Goal: Information Seeking & Learning: Learn about a topic

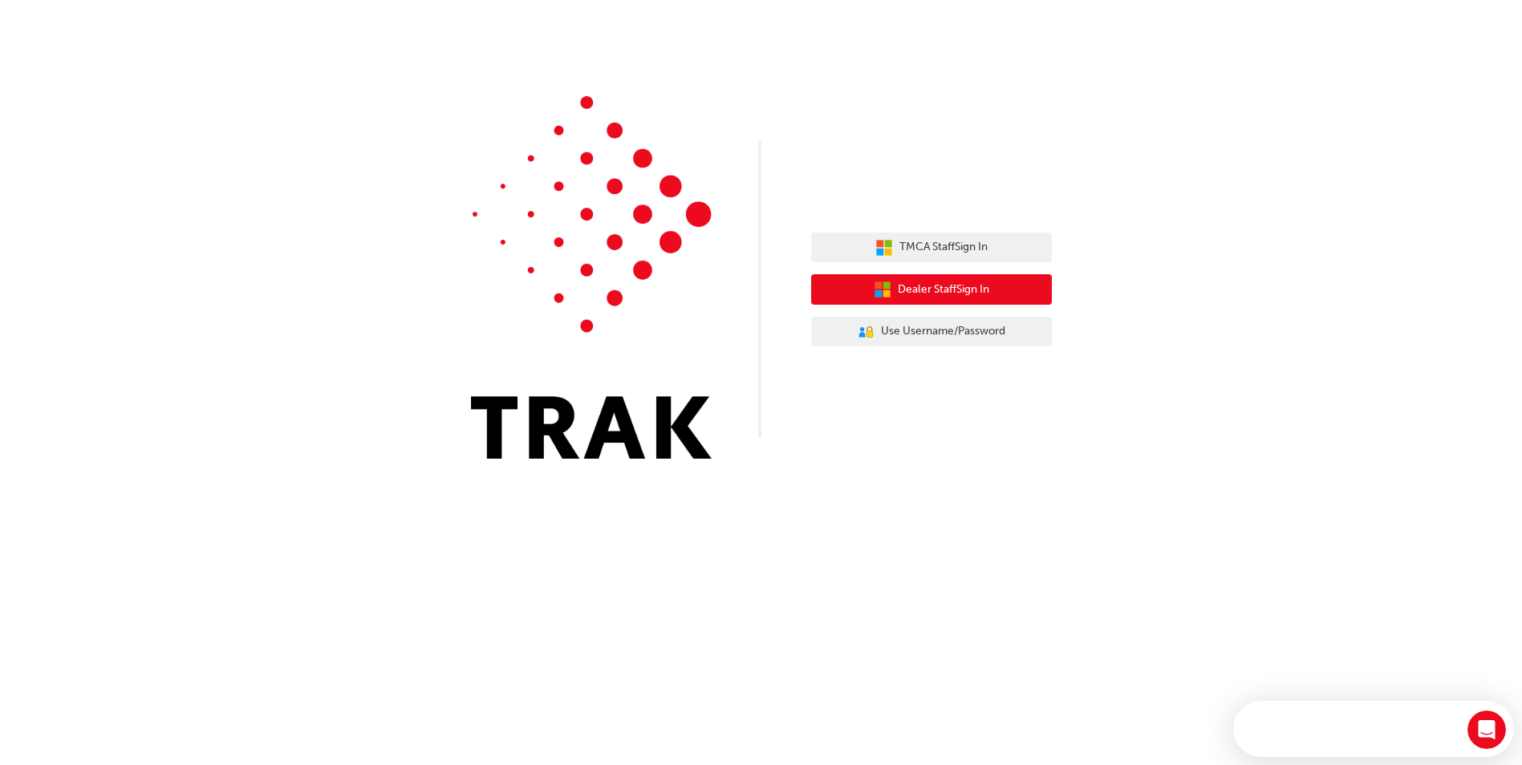
click at [948, 284] on span "Dealer Staff Sign In" at bounding box center [943, 290] width 91 height 18
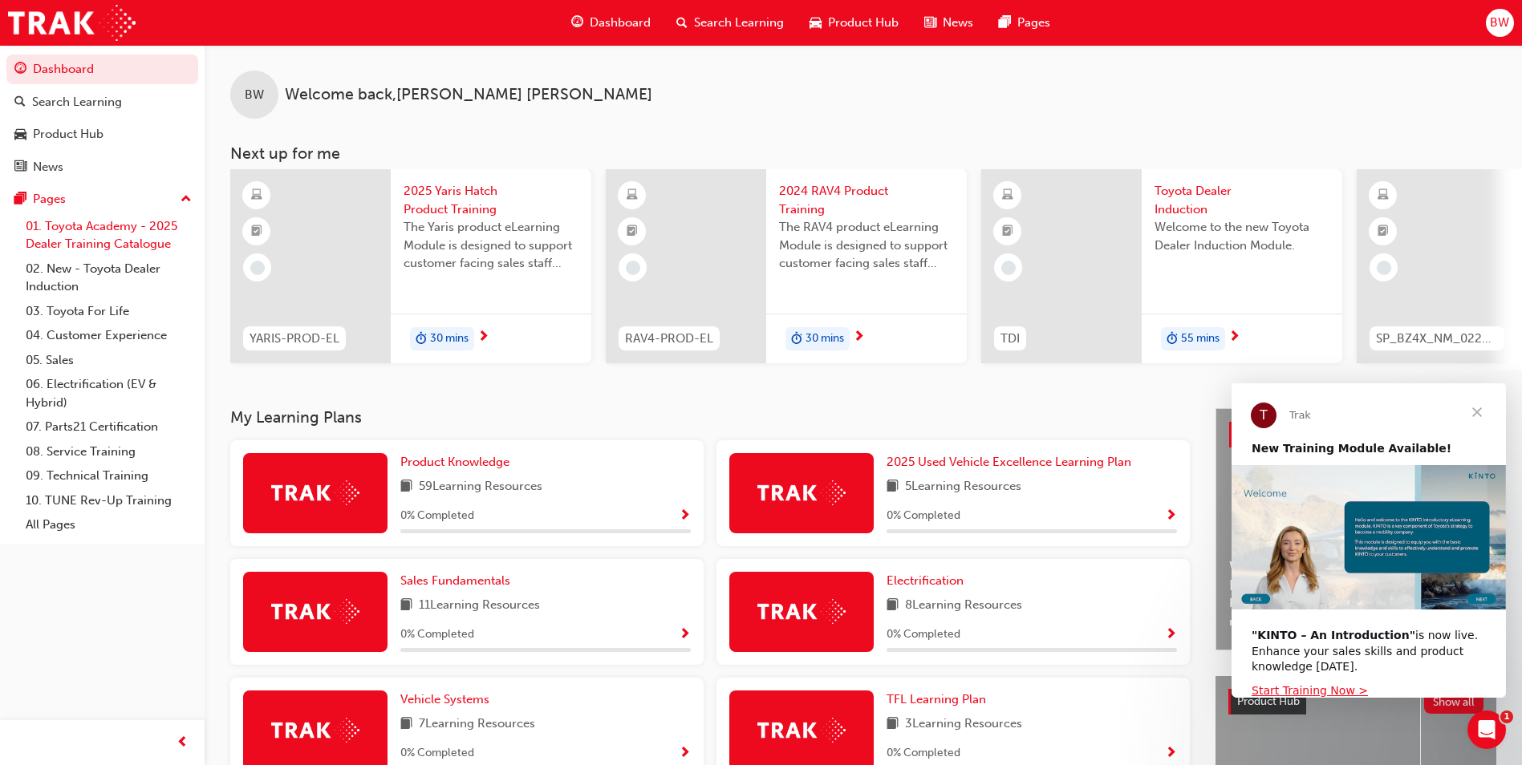
click at [83, 241] on link "01. Toyota Academy - 2025 Dealer Training Catalogue" at bounding box center [108, 235] width 179 height 43
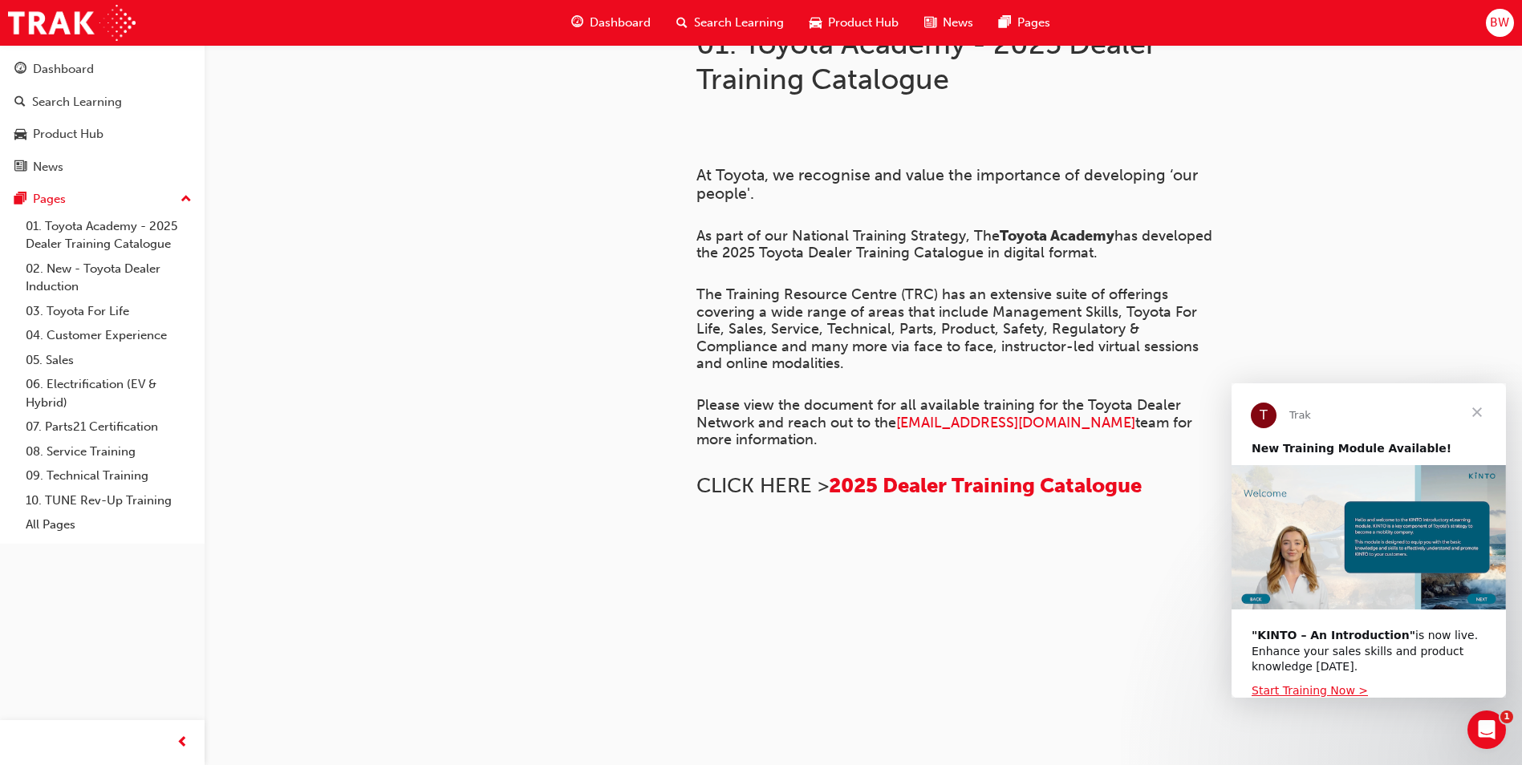
scroll to position [501, 0]
click at [77, 284] on link "02. New - Toyota Dealer Induction" at bounding box center [108, 278] width 179 height 43
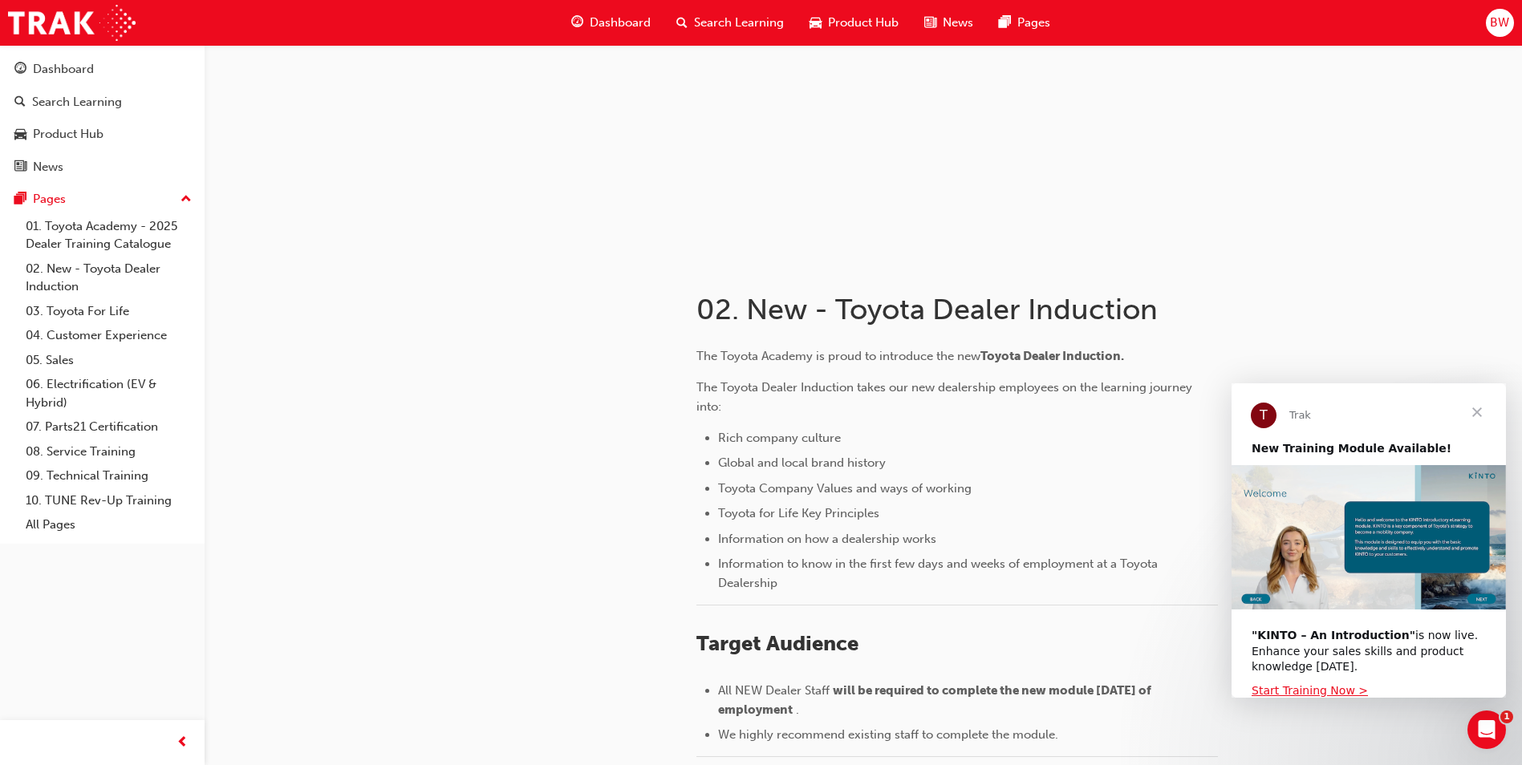
scroll to position [321, 0]
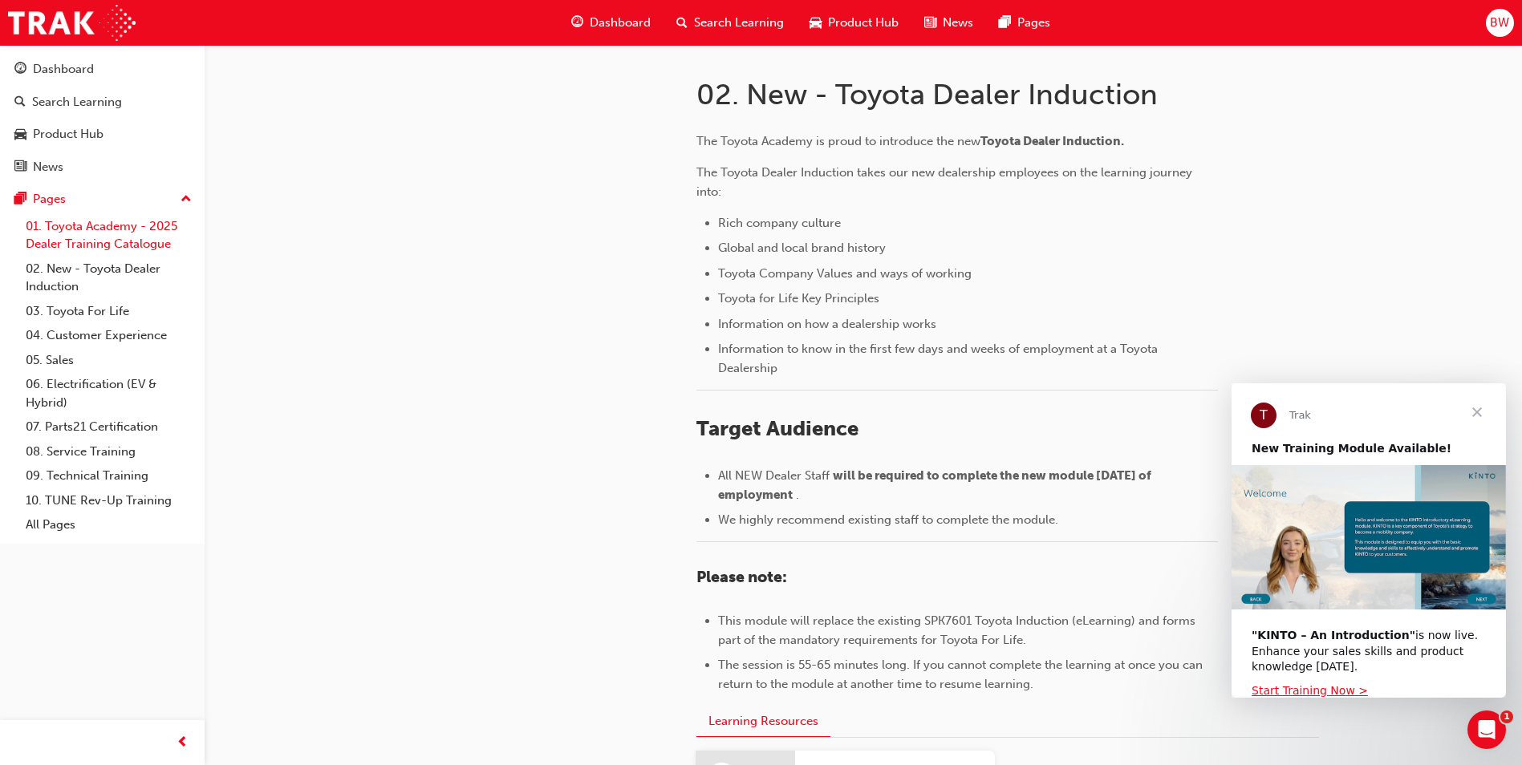
click at [55, 233] on link "01. Toyota Academy - 2025 Dealer Training Catalogue" at bounding box center [108, 235] width 179 height 43
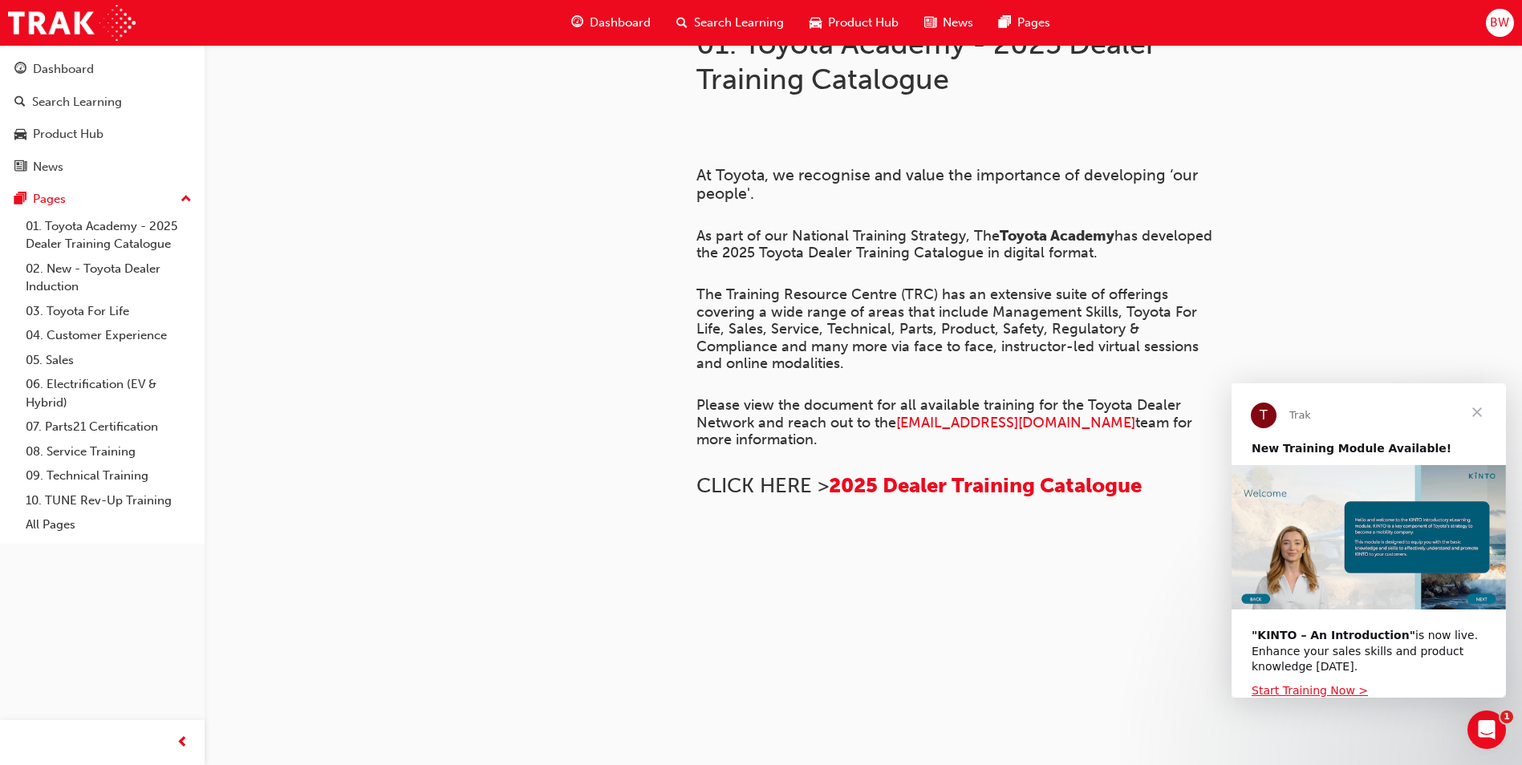
scroll to position [401, 0]
click at [950, 476] on span "2025 Dealer Training Catalogue" at bounding box center [985, 485] width 313 height 25
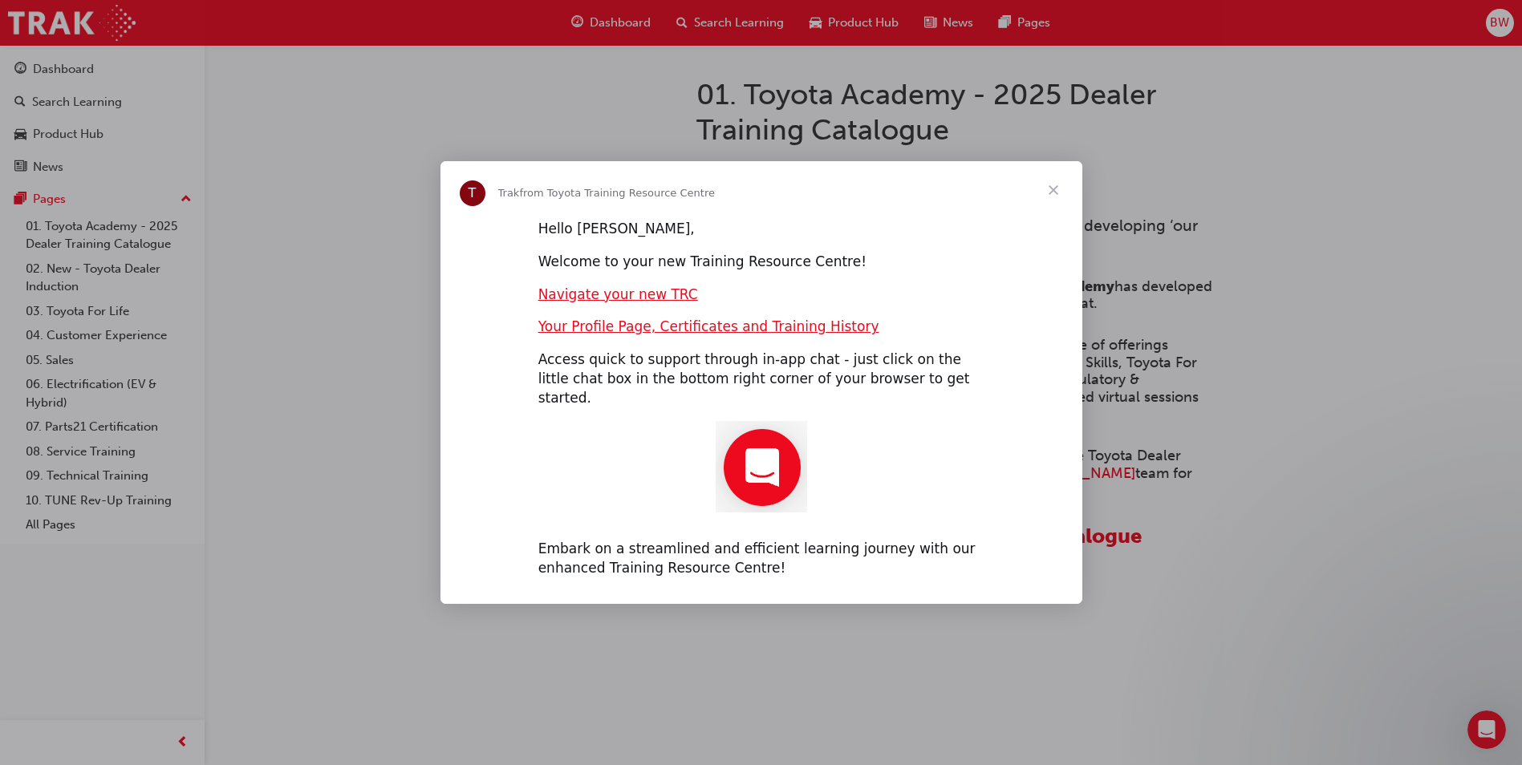
click at [1055, 193] on span "Close" at bounding box center [1054, 190] width 58 height 58
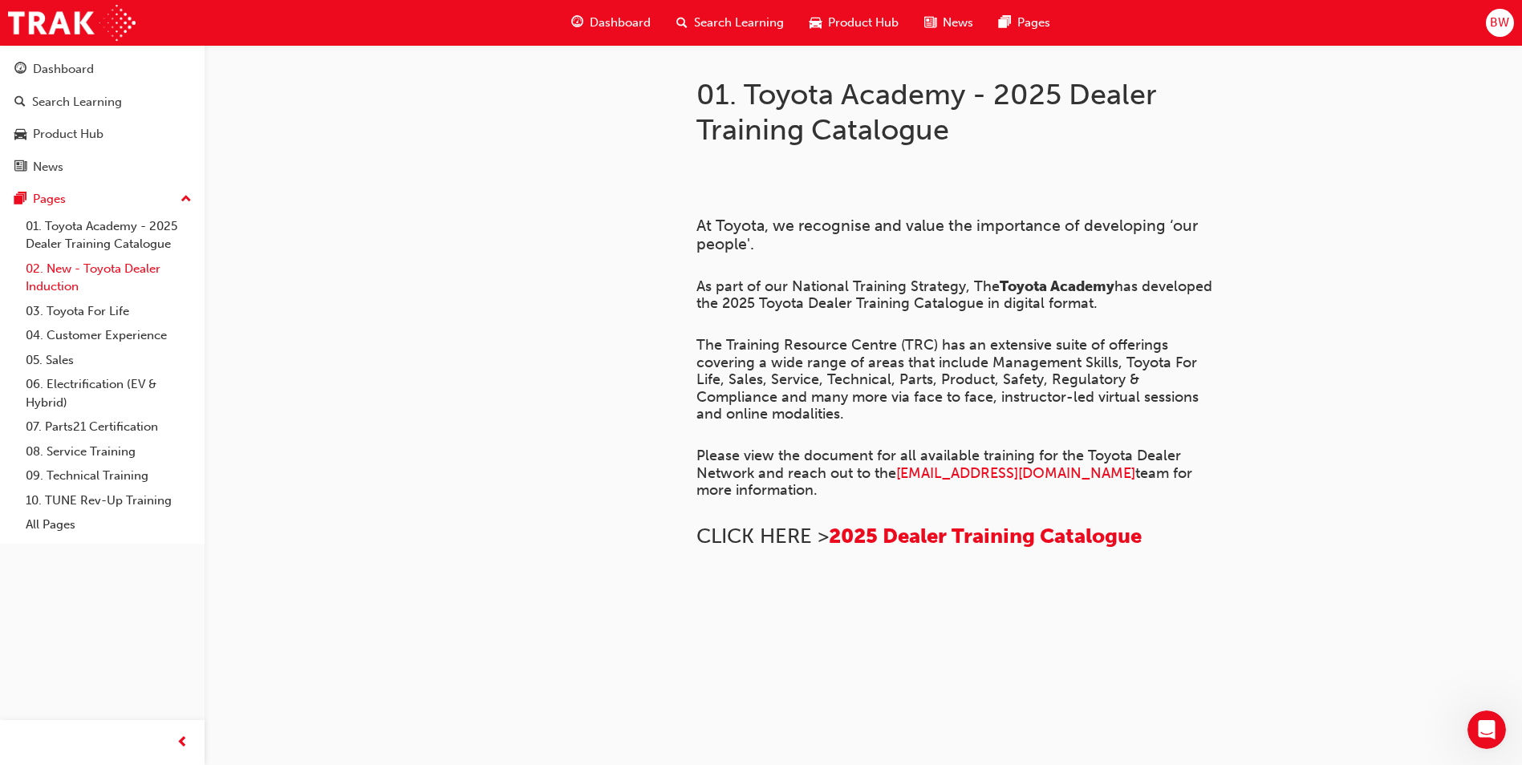
click at [62, 266] on link "02. New - Toyota Dealer Induction" at bounding box center [108, 278] width 179 height 43
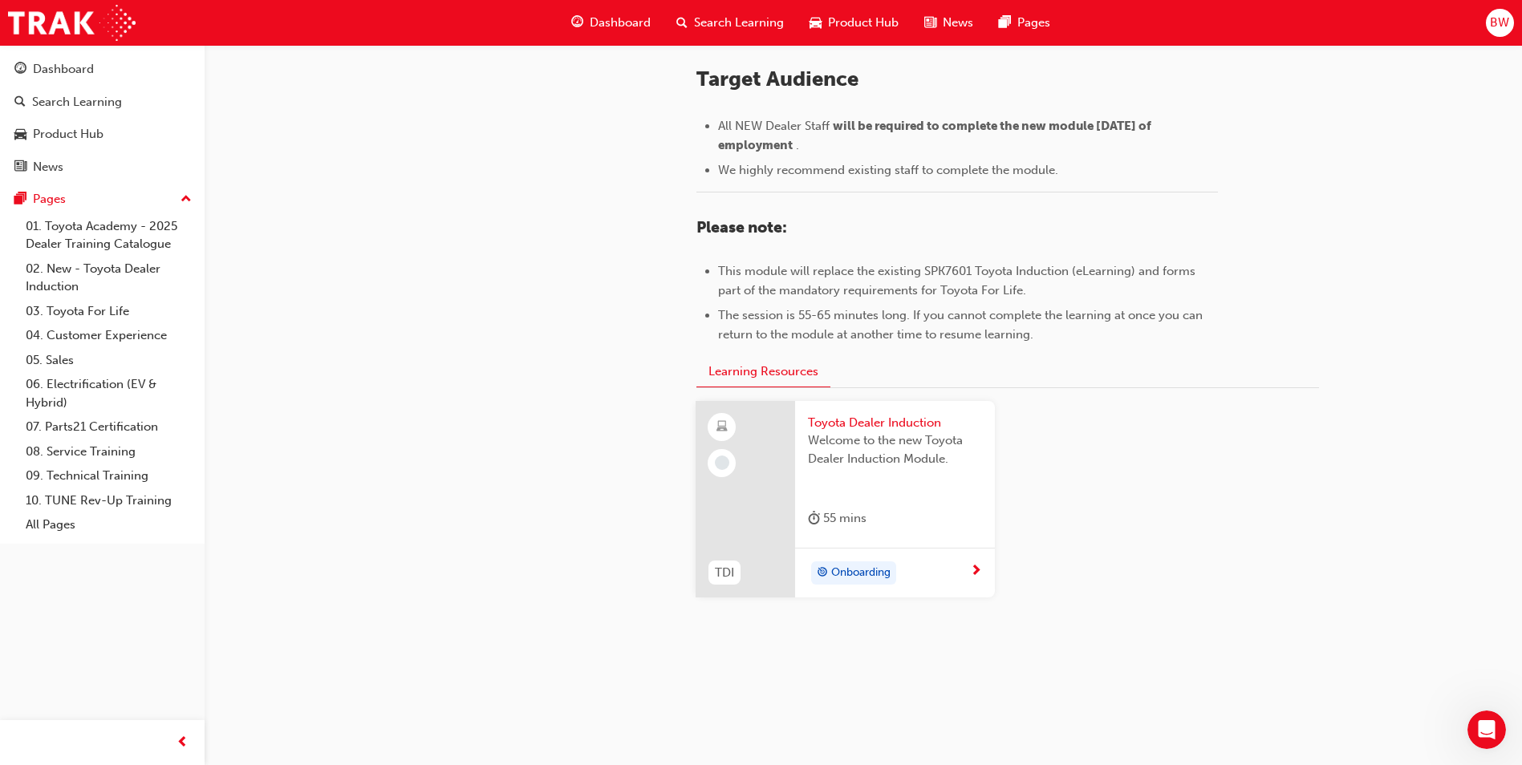
scroll to position [672, 0]
click at [923, 570] on div "Onboarding" at bounding box center [889, 573] width 162 height 24
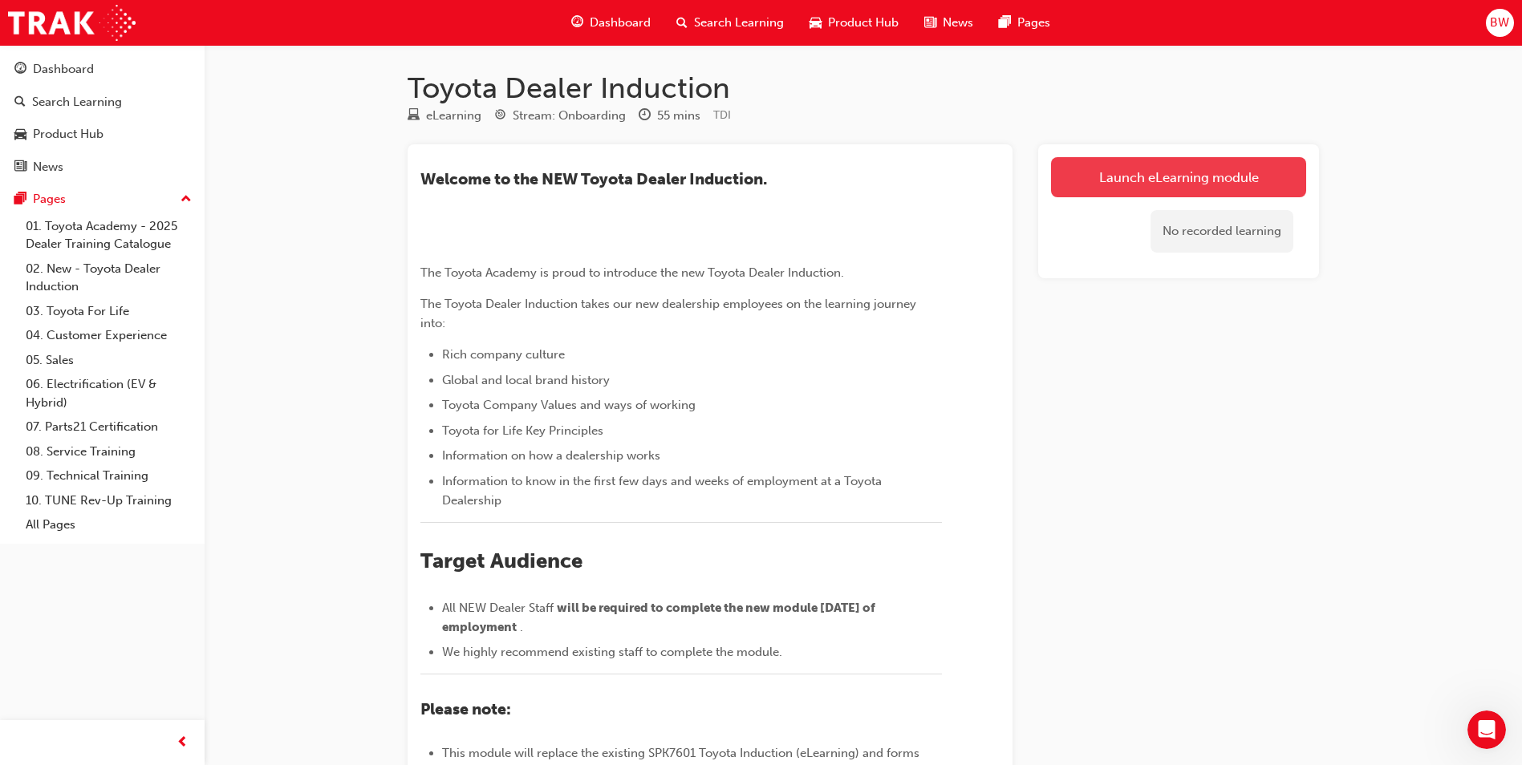
click at [1164, 177] on link "Launch eLearning module" at bounding box center [1178, 177] width 255 height 40
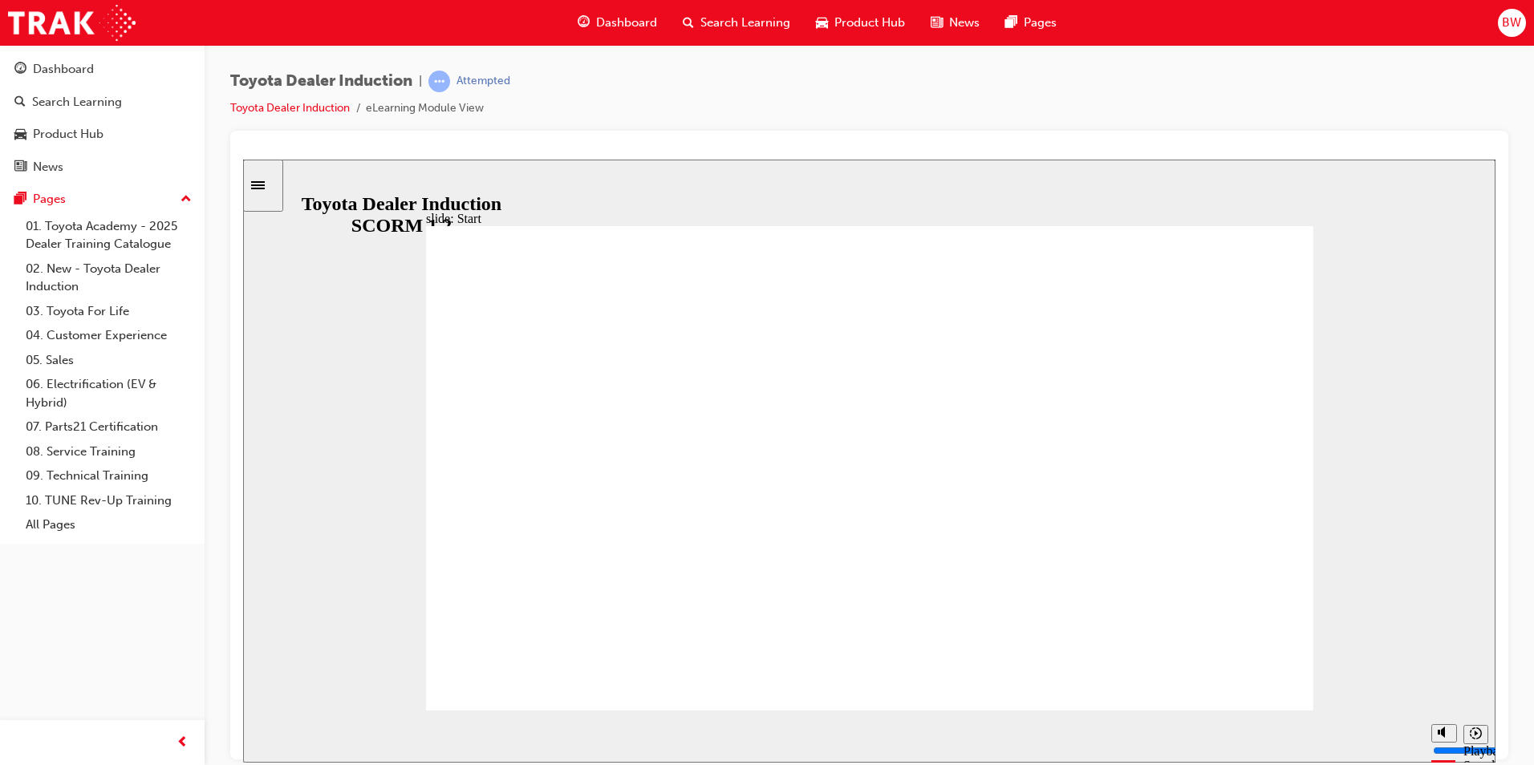
click at [266, 735] on icon "Pause (Ctrl+Alt+P)" at bounding box center [269, 729] width 7 height 11
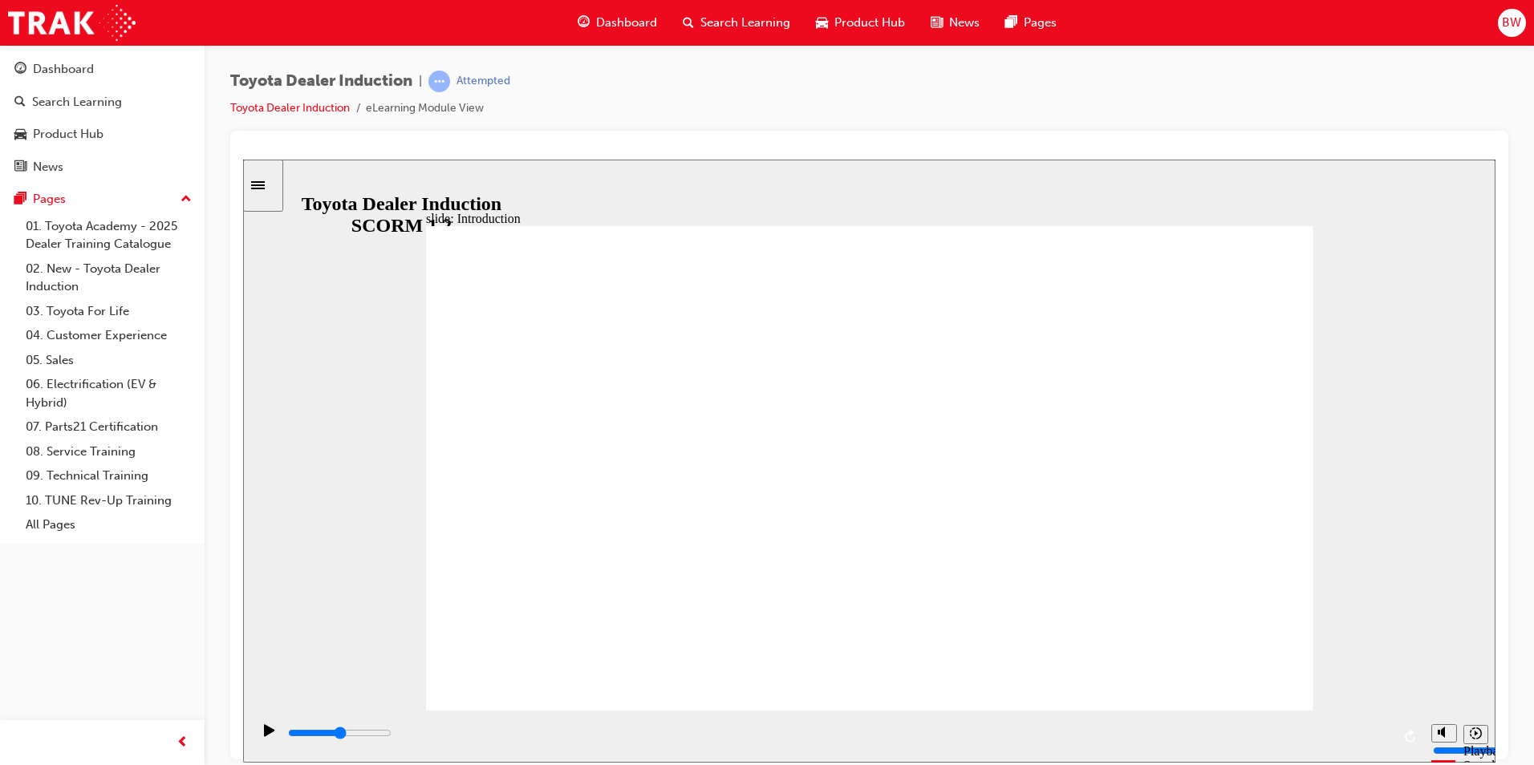
click at [1391, 263] on div "slide: Introduction As of January 1st 2024, the term “Guest” is replaced with “…" at bounding box center [869, 460] width 1252 height 603
click at [265, 736] on icon "Play (Ctrl+Alt+P)" at bounding box center [269, 730] width 10 height 12
click at [392, 736] on input "slide progress" at bounding box center [339, 732] width 103 height 13
click at [392, 735] on input "slide progress" at bounding box center [339, 732] width 103 height 13
click at [341, 735] on input "slide progress" at bounding box center [339, 732] width 103 height 13
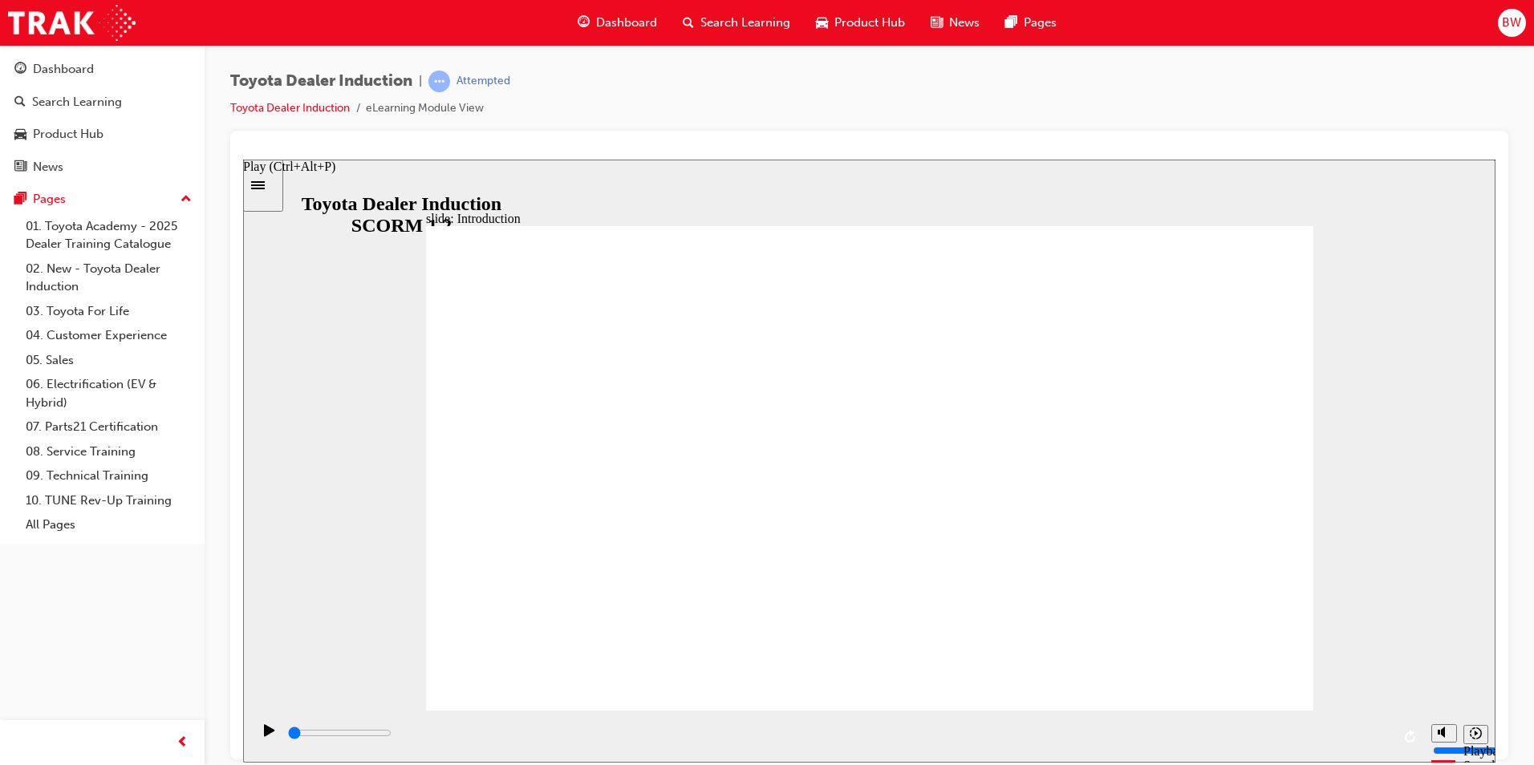
drag, startPoint x: 350, startPoint y: 734, endPoint x: 244, endPoint y: 737, distance: 106.0
click at [244, 737] on section "Playback Speed 2 1.75 1.5 1.25" at bounding box center [869, 736] width 1252 height 52
type input "800"
click at [256, 732] on div "Pause (Ctrl+Alt+P)" at bounding box center [269, 737] width 27 height 27
click at [700, 15] on span "Search Learning" at bounding box center [745, 23] width 90 height 18
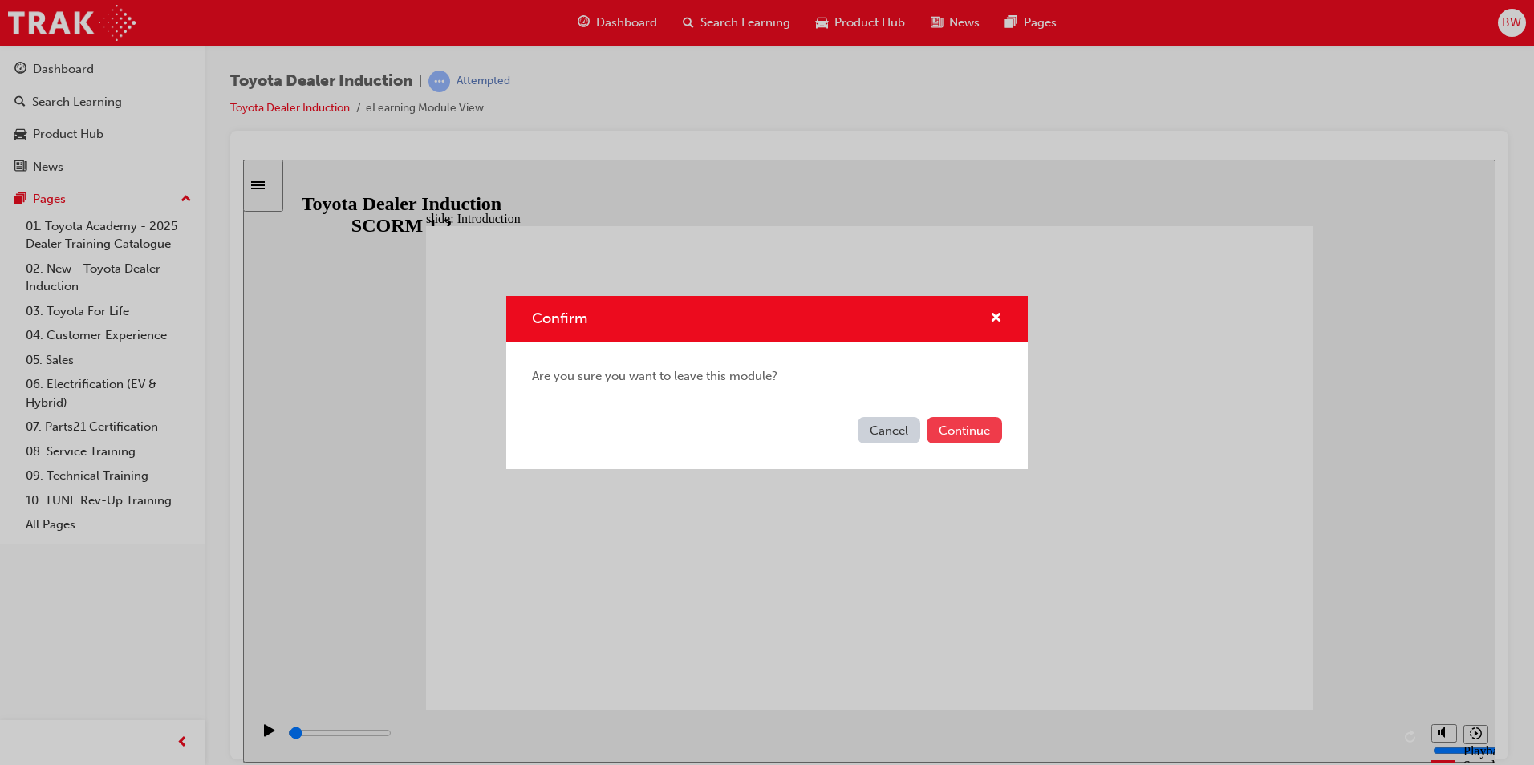
click at [943, 427] on button "Continue" at bounding box center [964, 430] width 75 height 26
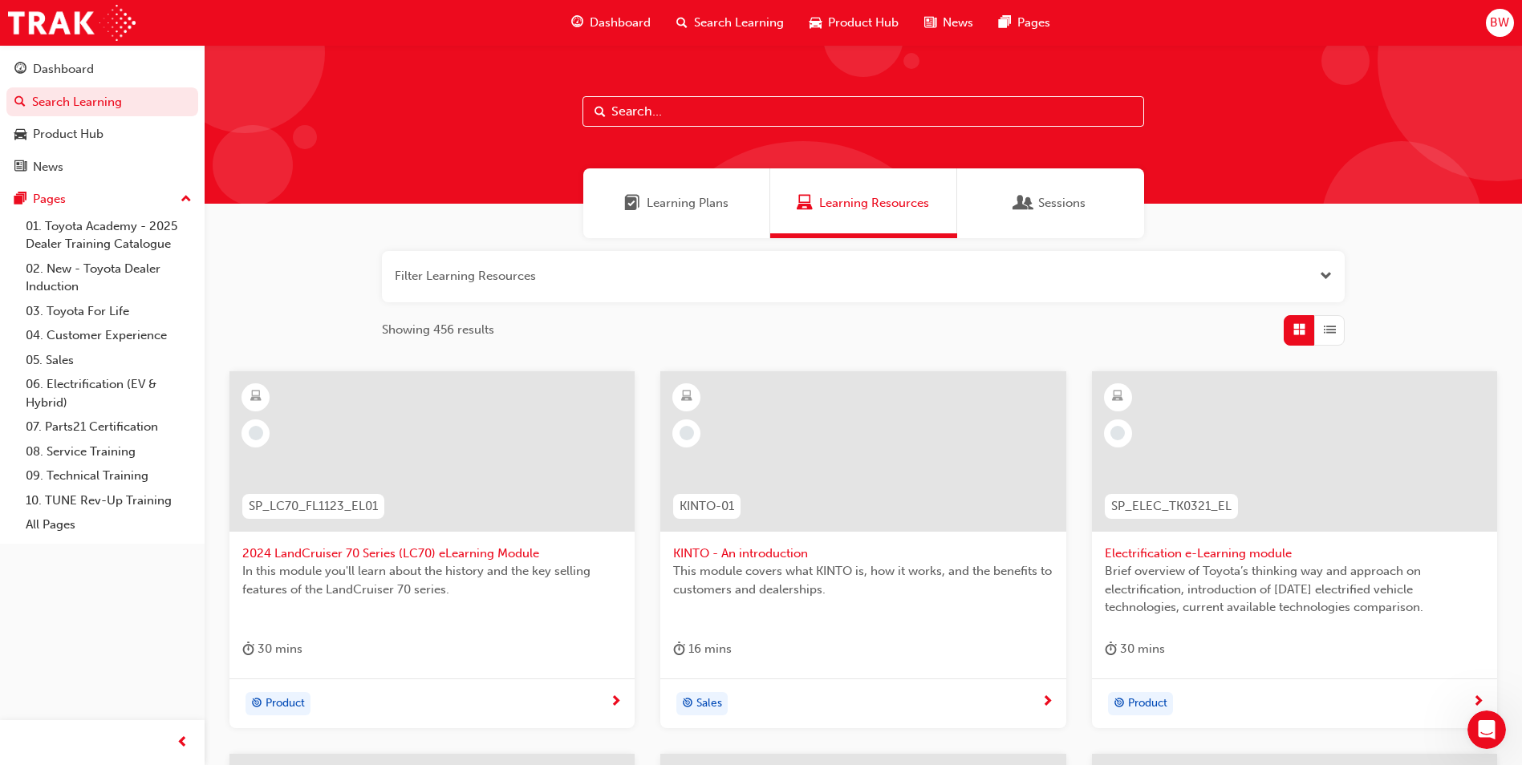
click at [773, 119] on input "text" at bounding box center [863, 111] width 562 height 30
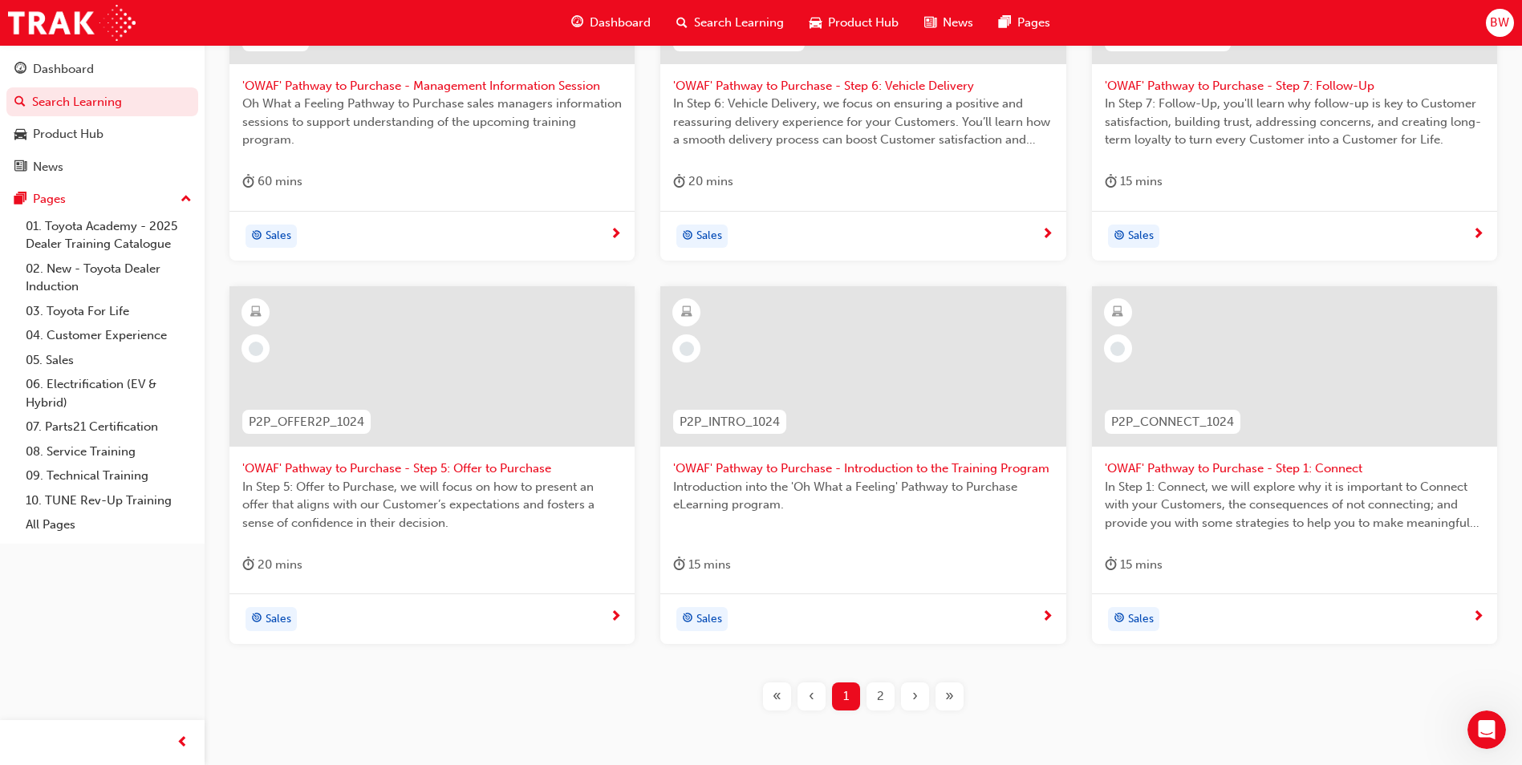
scroll to position [543, 0]
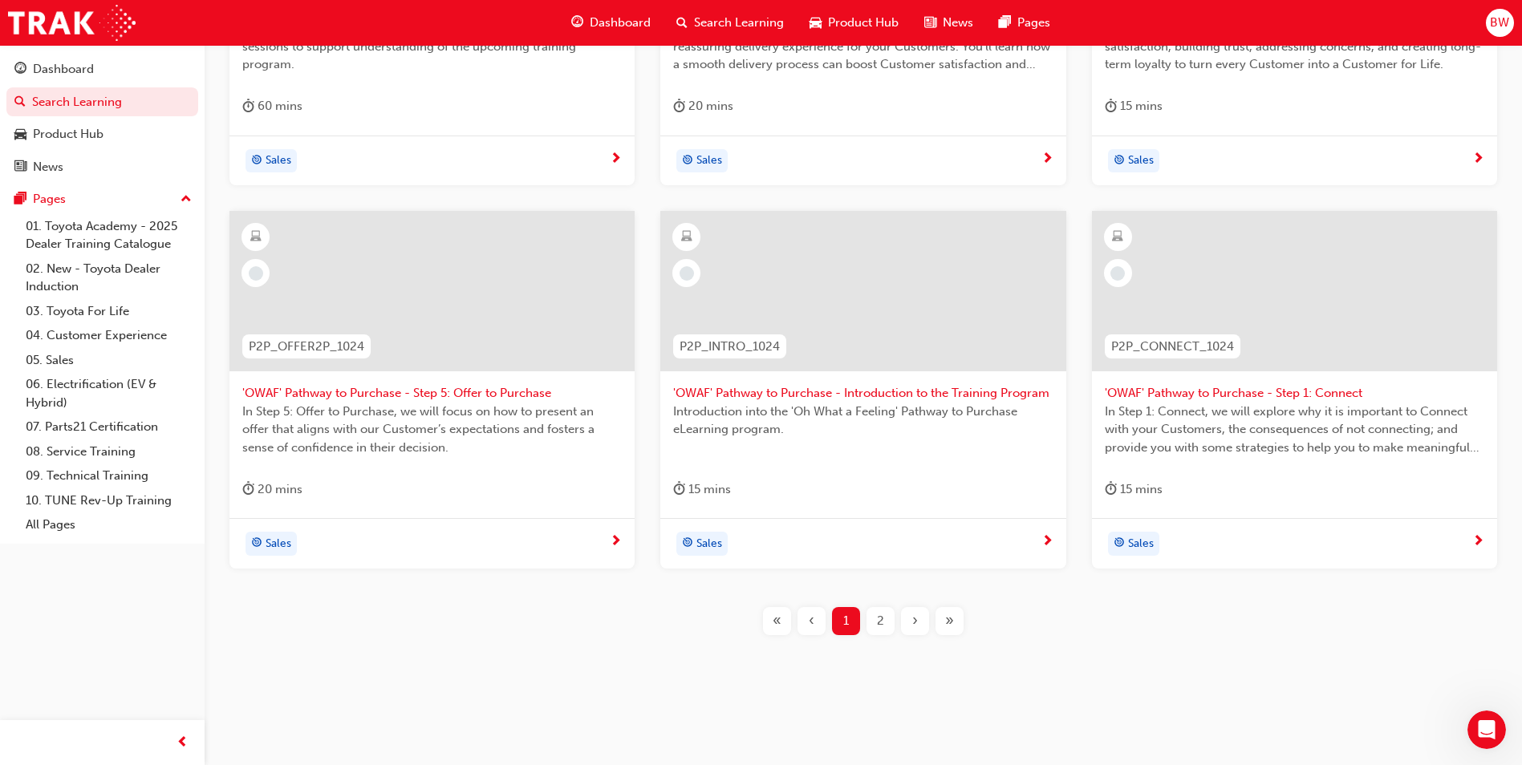
type input "owaf"
click at [891, 634] on div "2" at bounding box center [880, 621] width 28 height 28
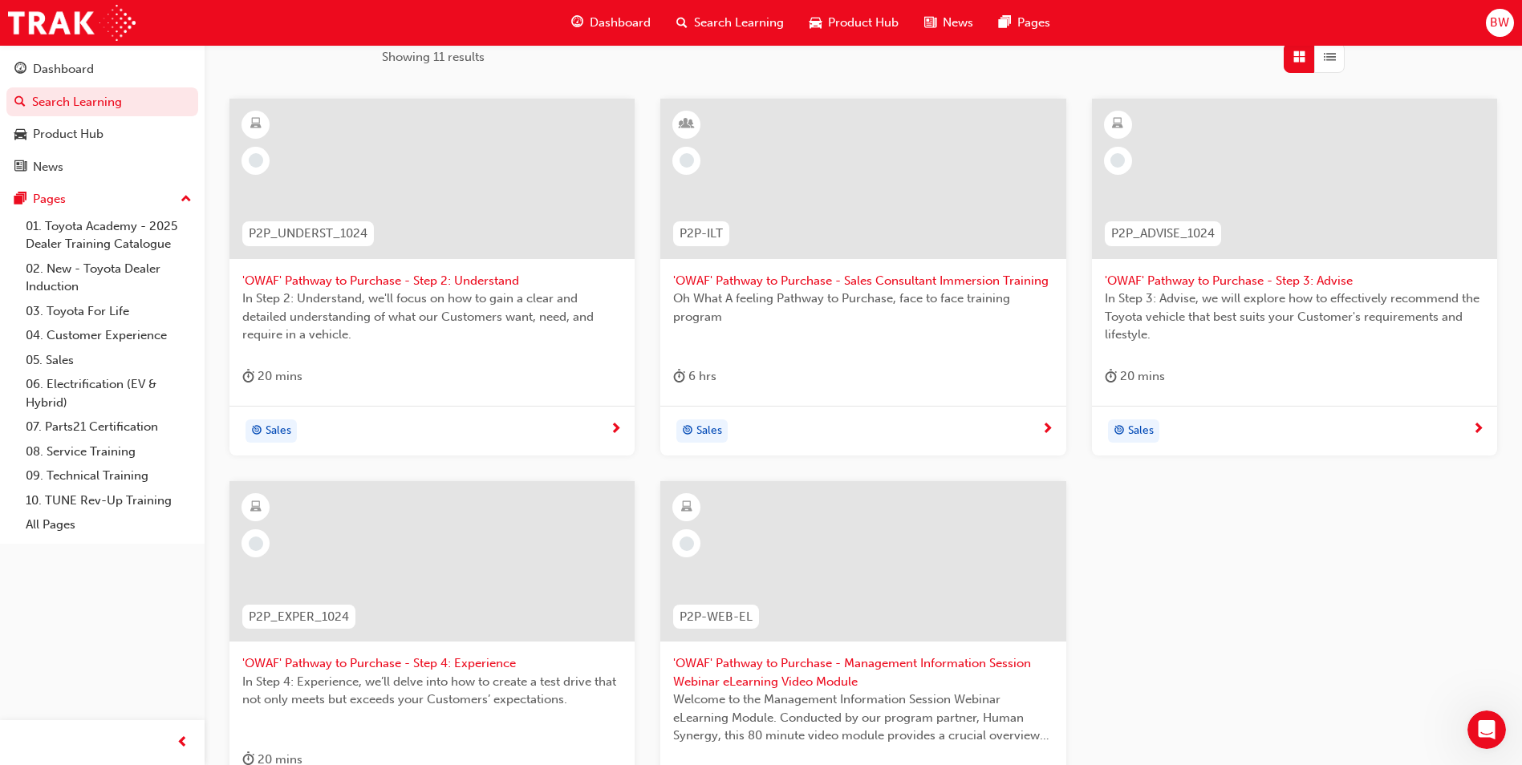
scroll to position [222, 0]
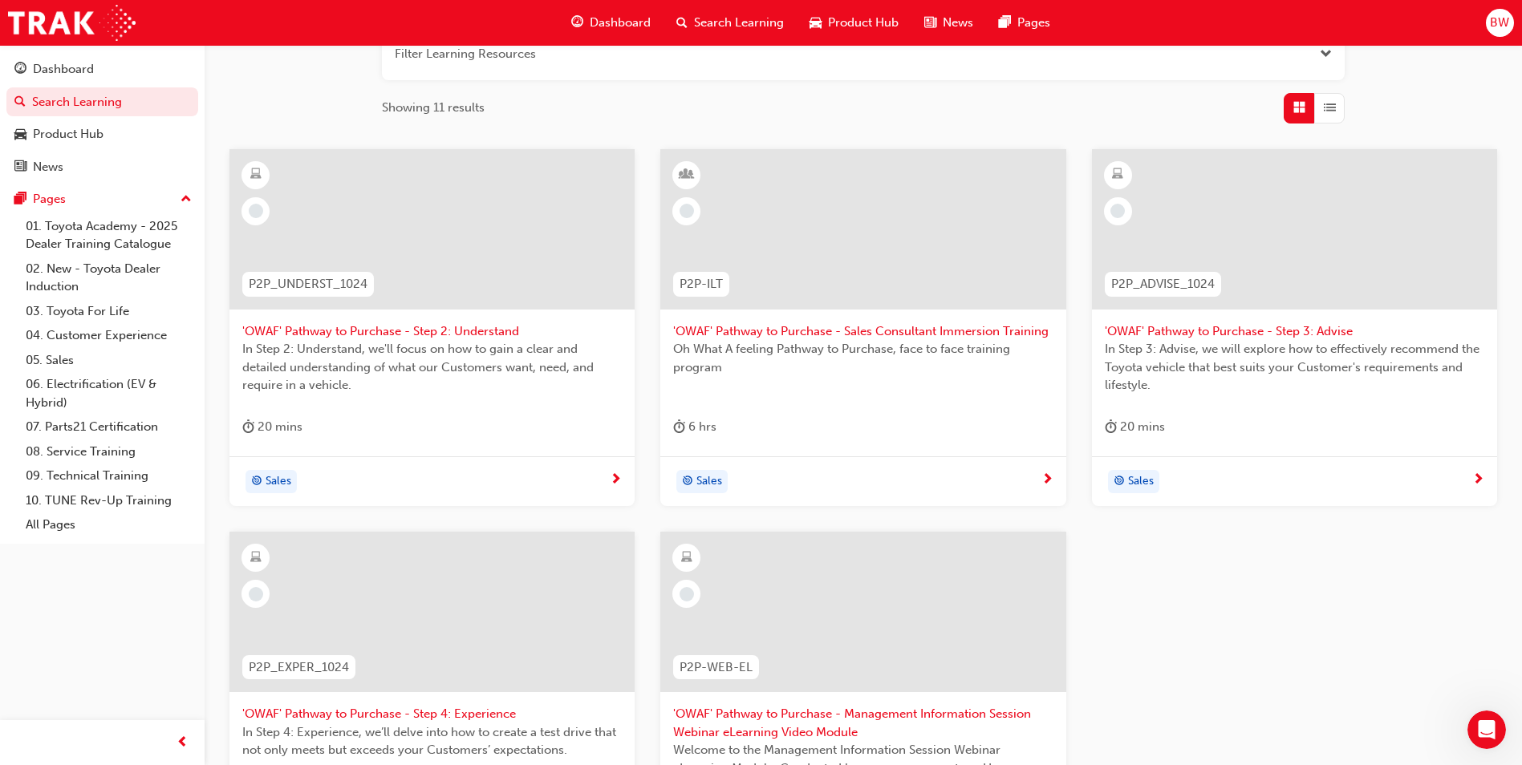
click at [428, 496] on div "Sales" at bounding box center [431, 482] width 405 height 51
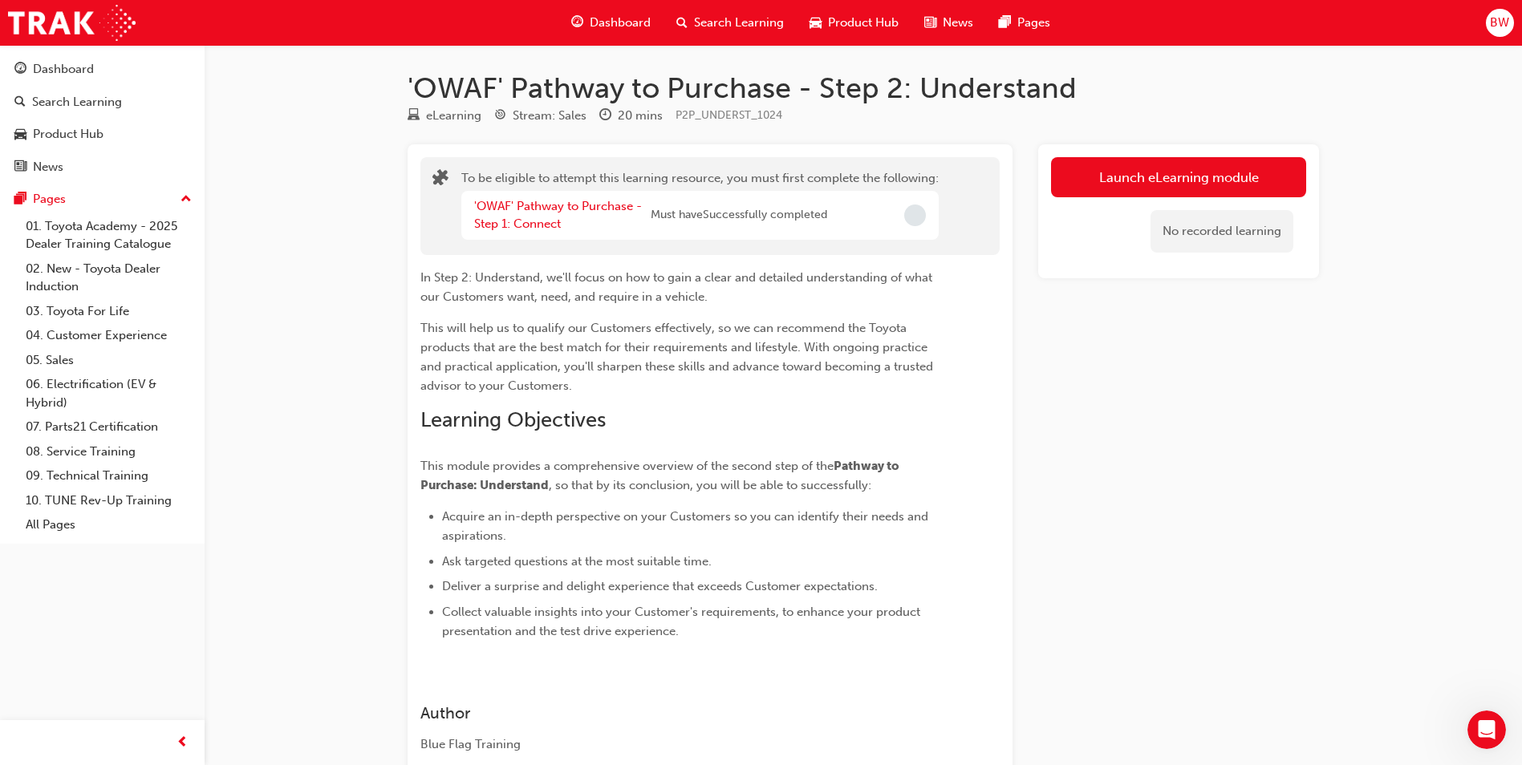
click at [1206, 152] on div "Launch eLearning module No recorded learning" at bounding box center [1178, 211] width 281 height 134
click at [1187, 162] on button "Launch eLearning module" at bounding box center [1178, 177] width 255 height 40
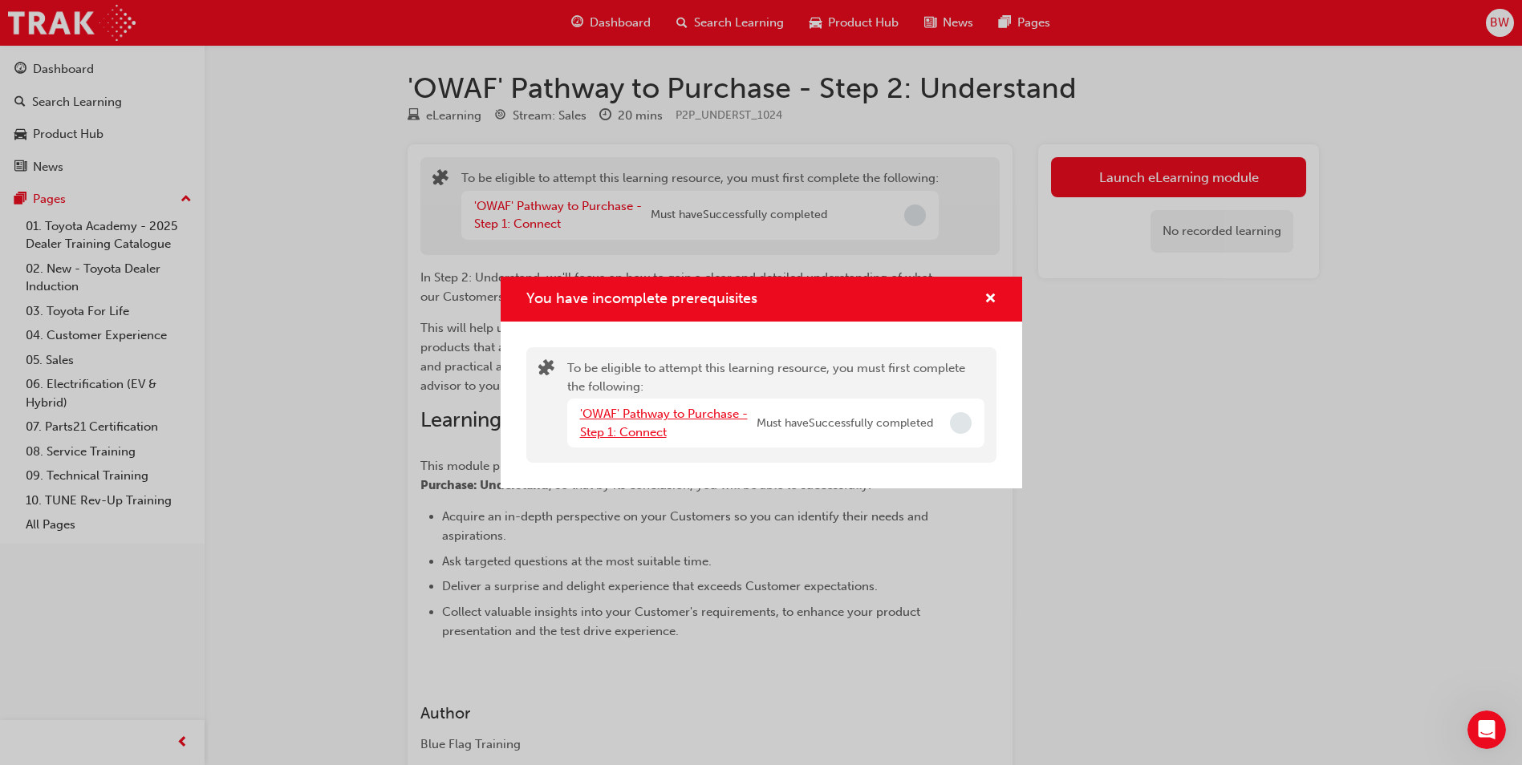
click at [642, 420] on link "'OWAF' Pathway to Purchase - Step 1: Connect" at bounding box center [664, 423] width 168 height 33
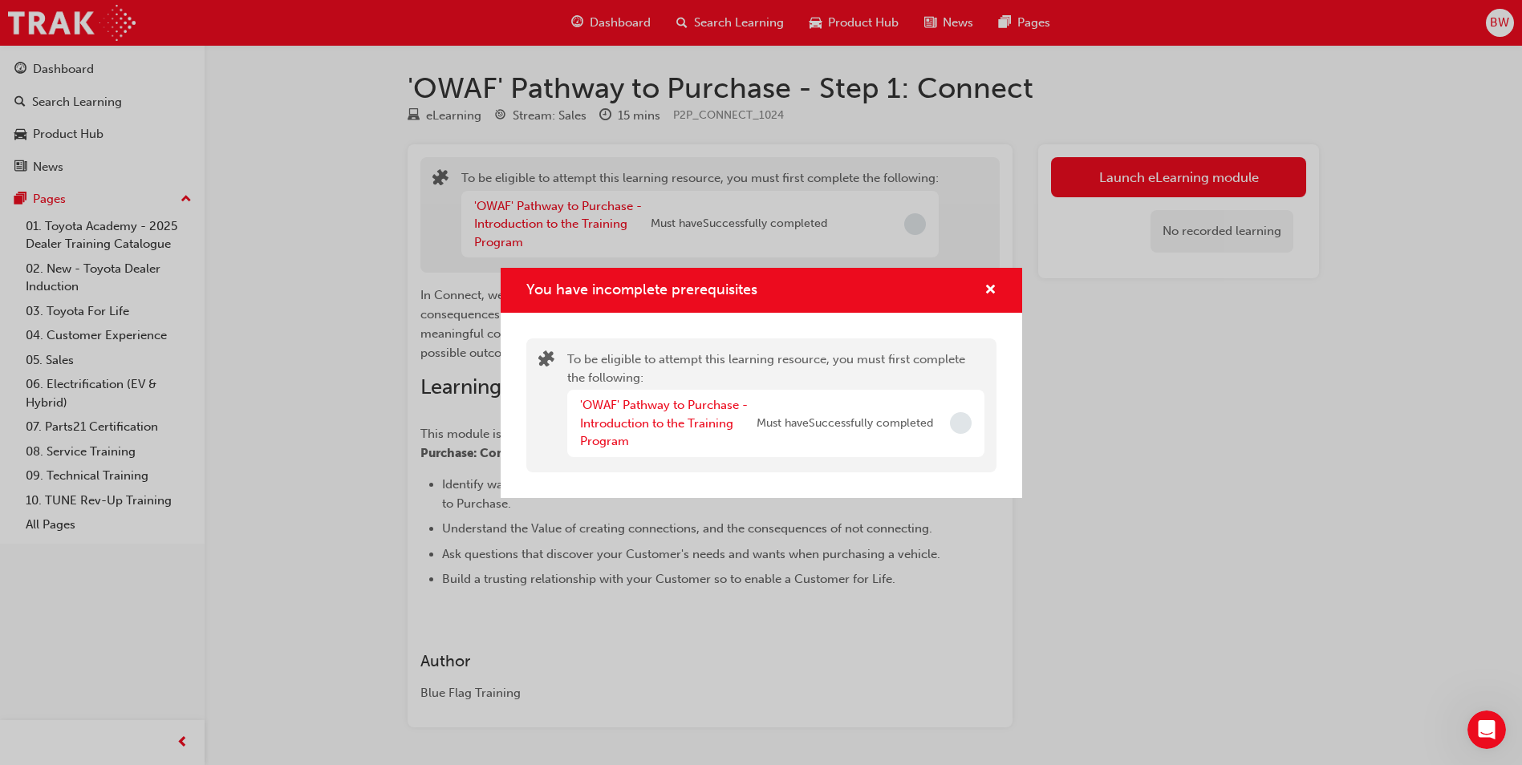
click at [968, 429] on span "Incomplete" at bounding box center [961, 423] width 22 height 22
click at [600, 421] on link "'OWAF' Pathway to Purchase - Introduction to the Training Program" at bounding box center [664, 423] width 168 height 51
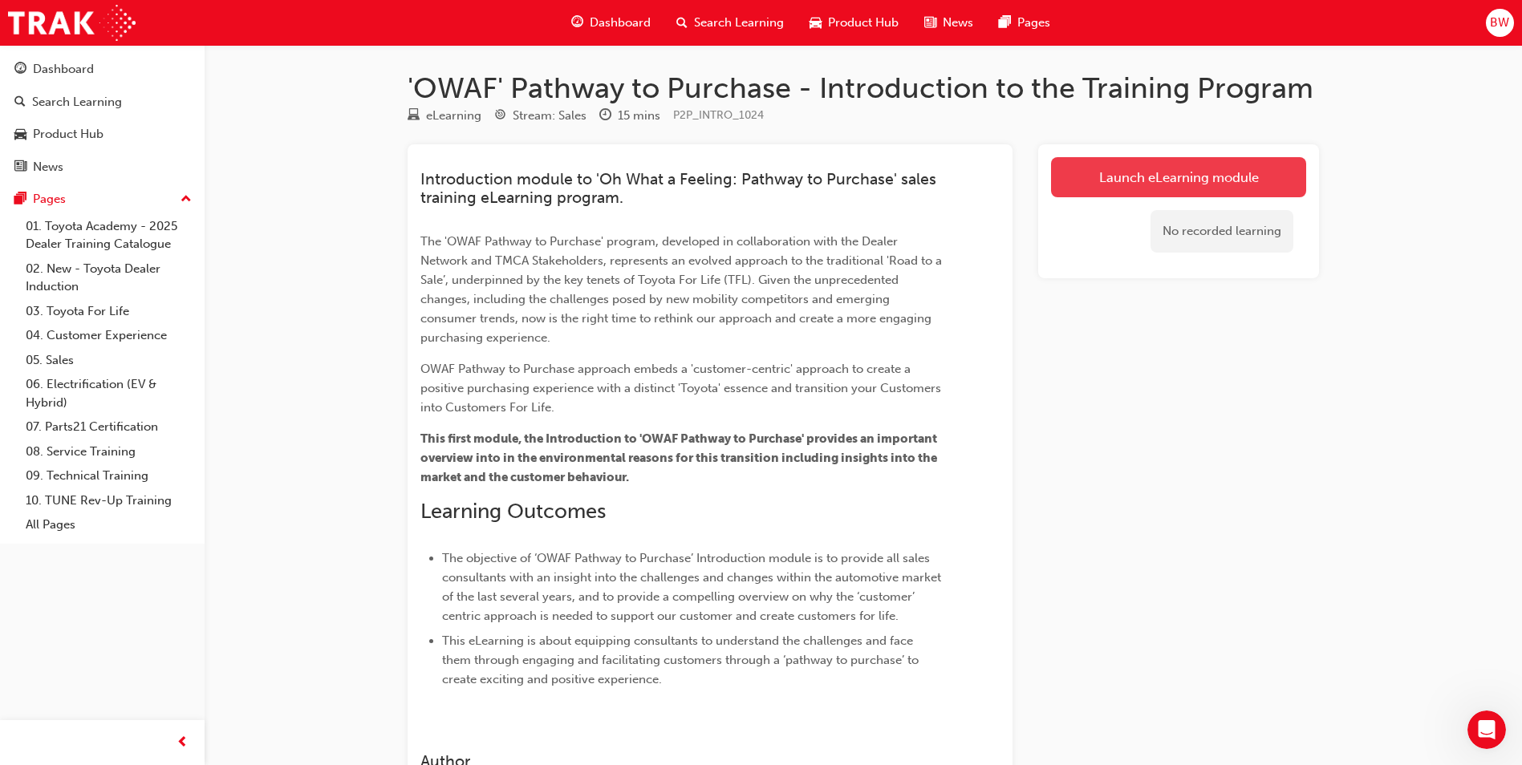
click at [1106, 163] on link "Launch eLearning module" at bounding box center [1178, 177] width 255 height 40
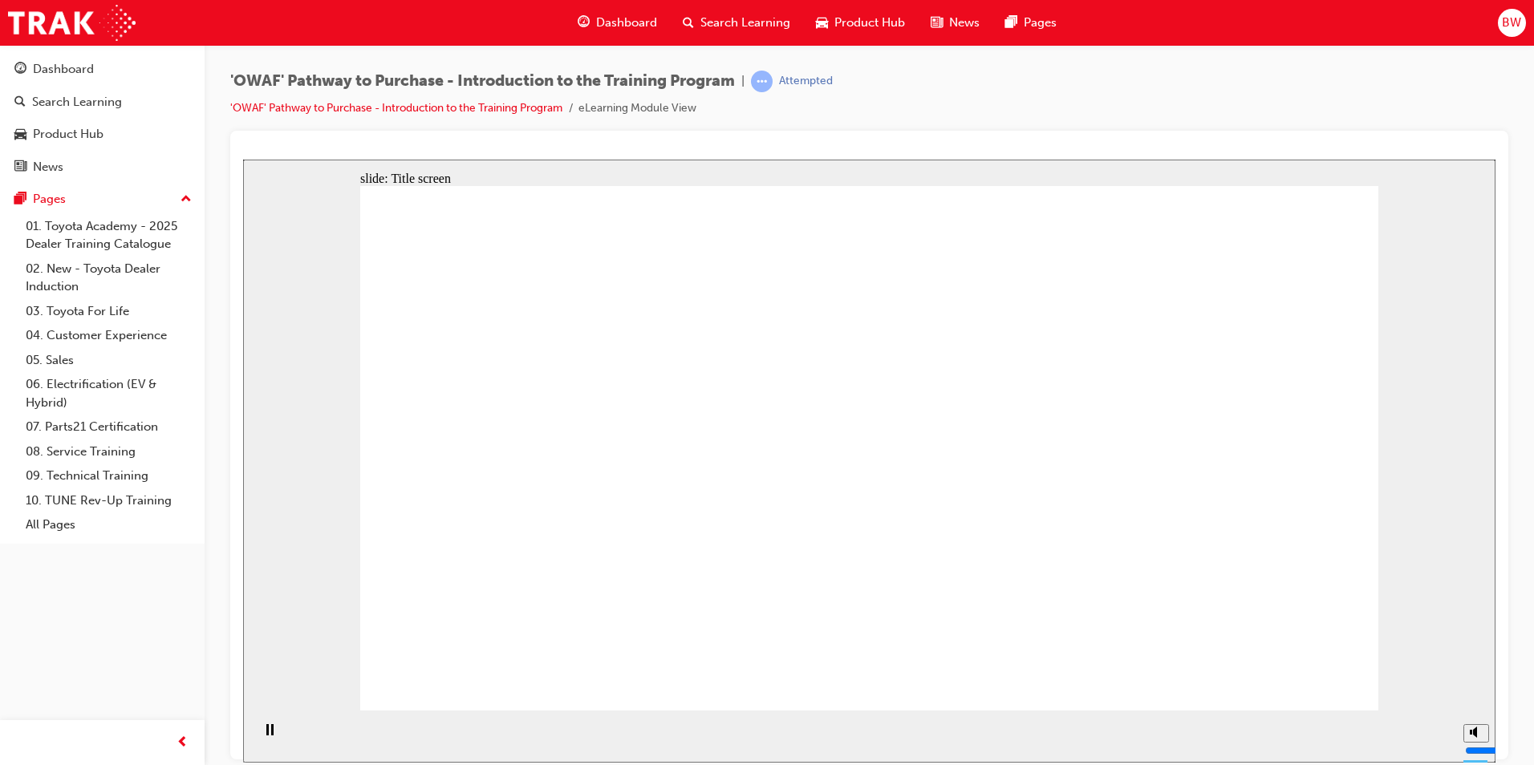
click at [266, 735] on rect "Pause (Ctrl+Alt+P)" at bounding box center [267, 729] width 2 height 11
drag, startPoint x: 263, startPoint y: 736, endPoint x: 277, endPoint y: 729, distance: 15.4
click at [264, 736] on icon "Play (Ctrl+Alt+P)" at bounding box center [269, 730] width 10 height 12
drag, startPoint x: 1467, startPoint y: 734, endPoint x: 1473, endPoint y: 728, distance: 9.1
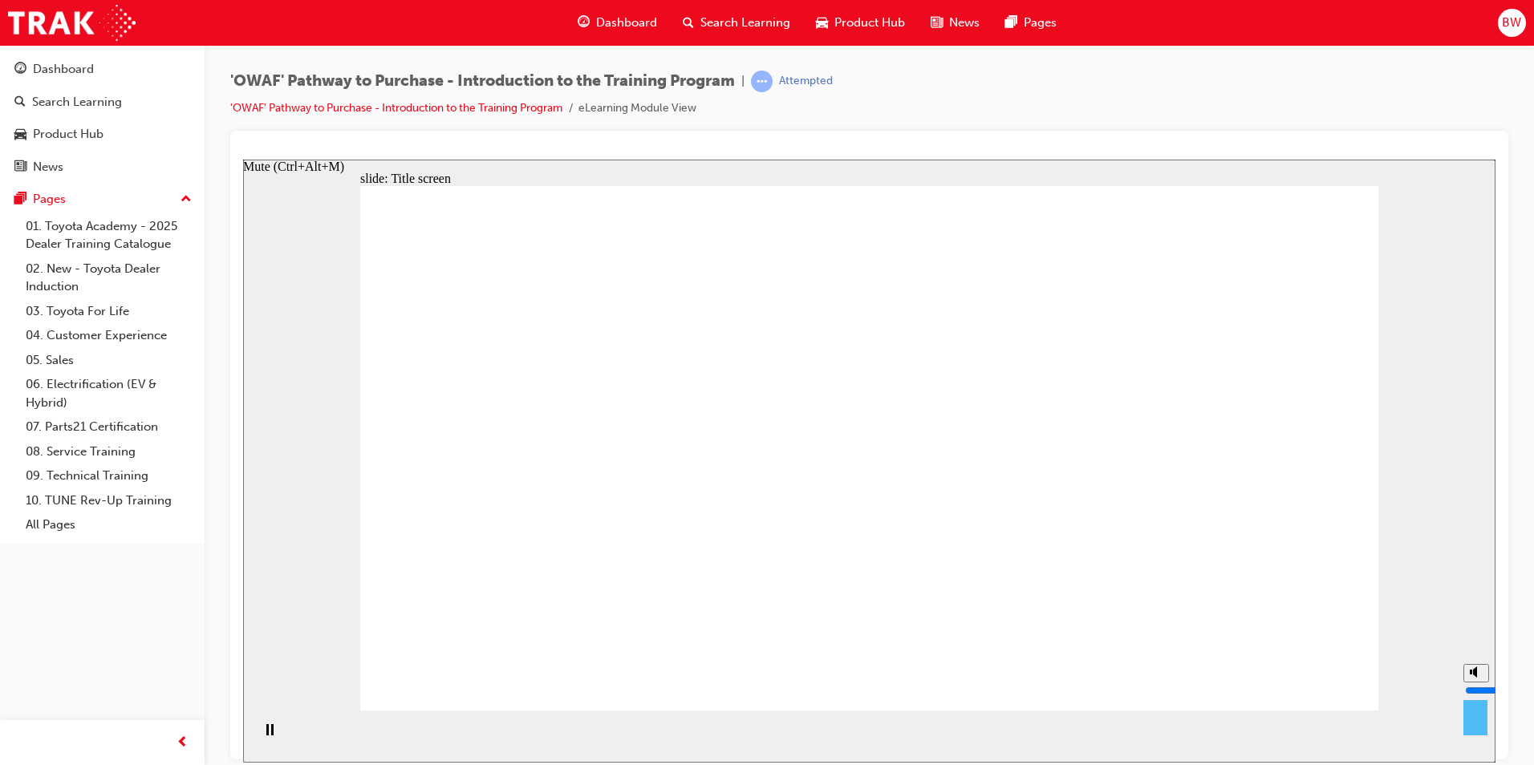
click at [1468, 682] on button "Mute (Ctrl+Alt+M)" at bounding box center [1476, 672] width 26 height 18
click at [1479, 694] on input "volume" at bounding box center [1516, 690] width 103 height 13
type input "4"
click at [1476, 692] on input "volume" at bounding box center [1516, 690] width 103 height 13
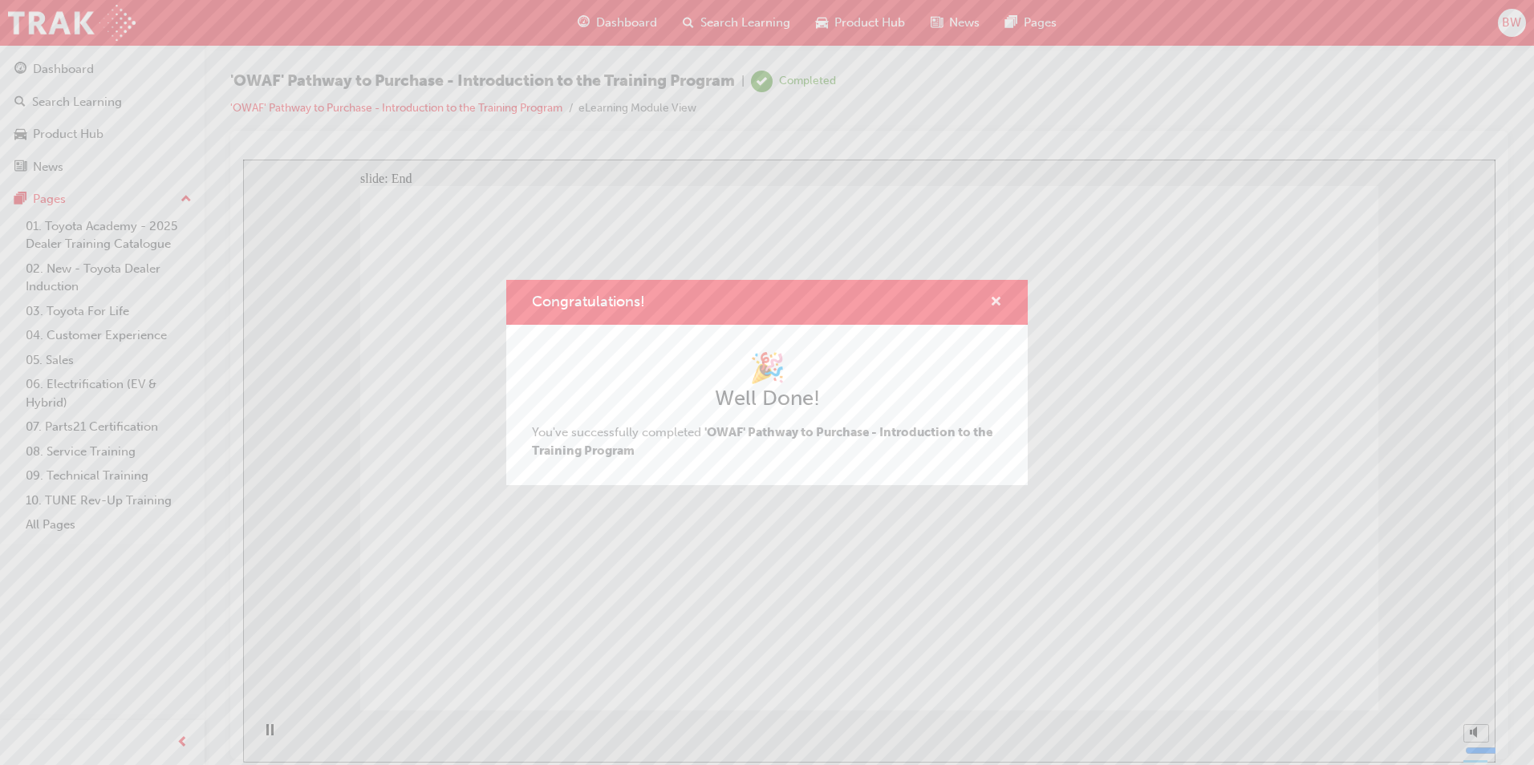
click at [1000, 303] on span "cross-icon" at bounding box center [996, 303] width 12 height 14
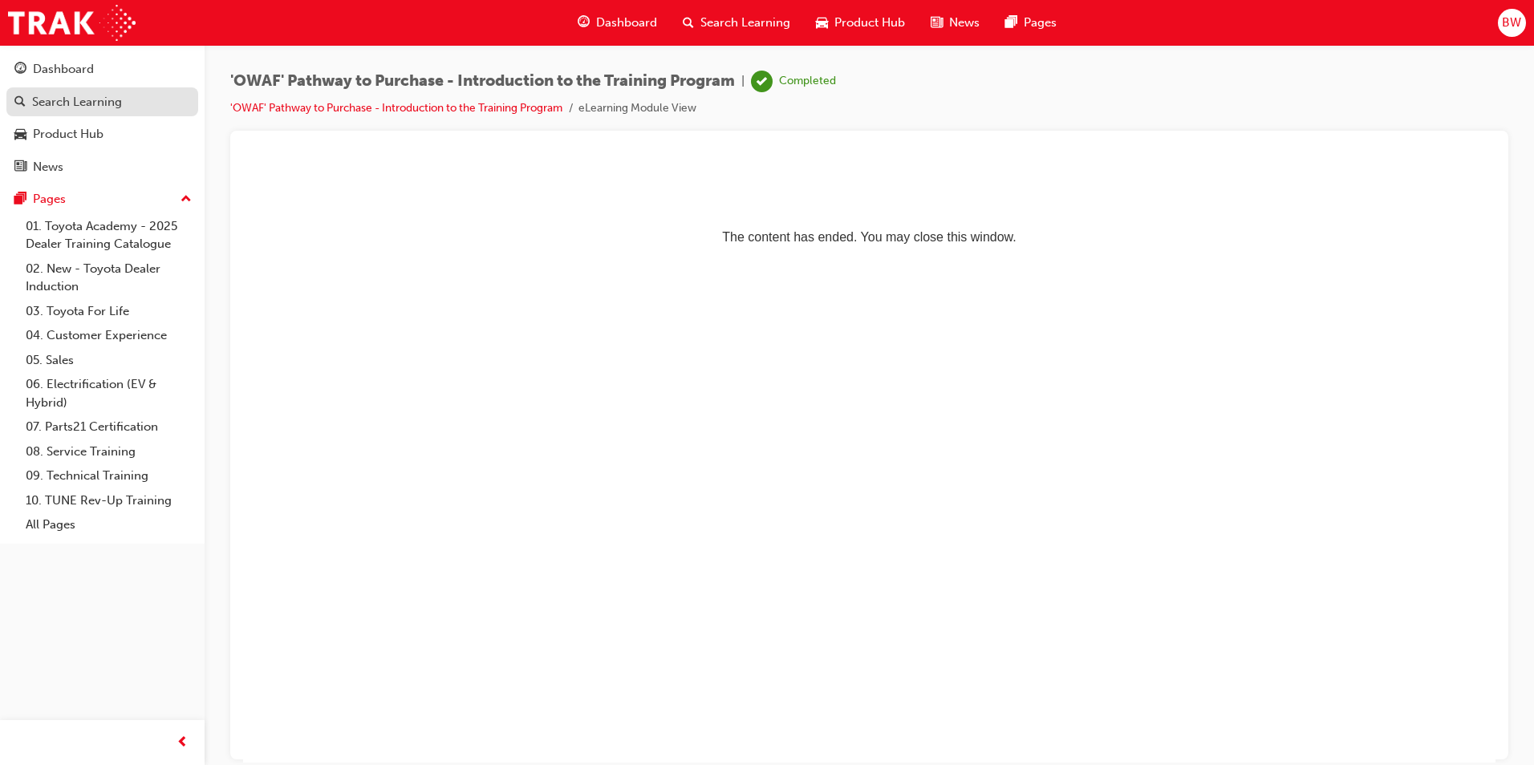
click at [81, 98] on div "Search Learning" at bounding box center [77, 102] width 90 height 18
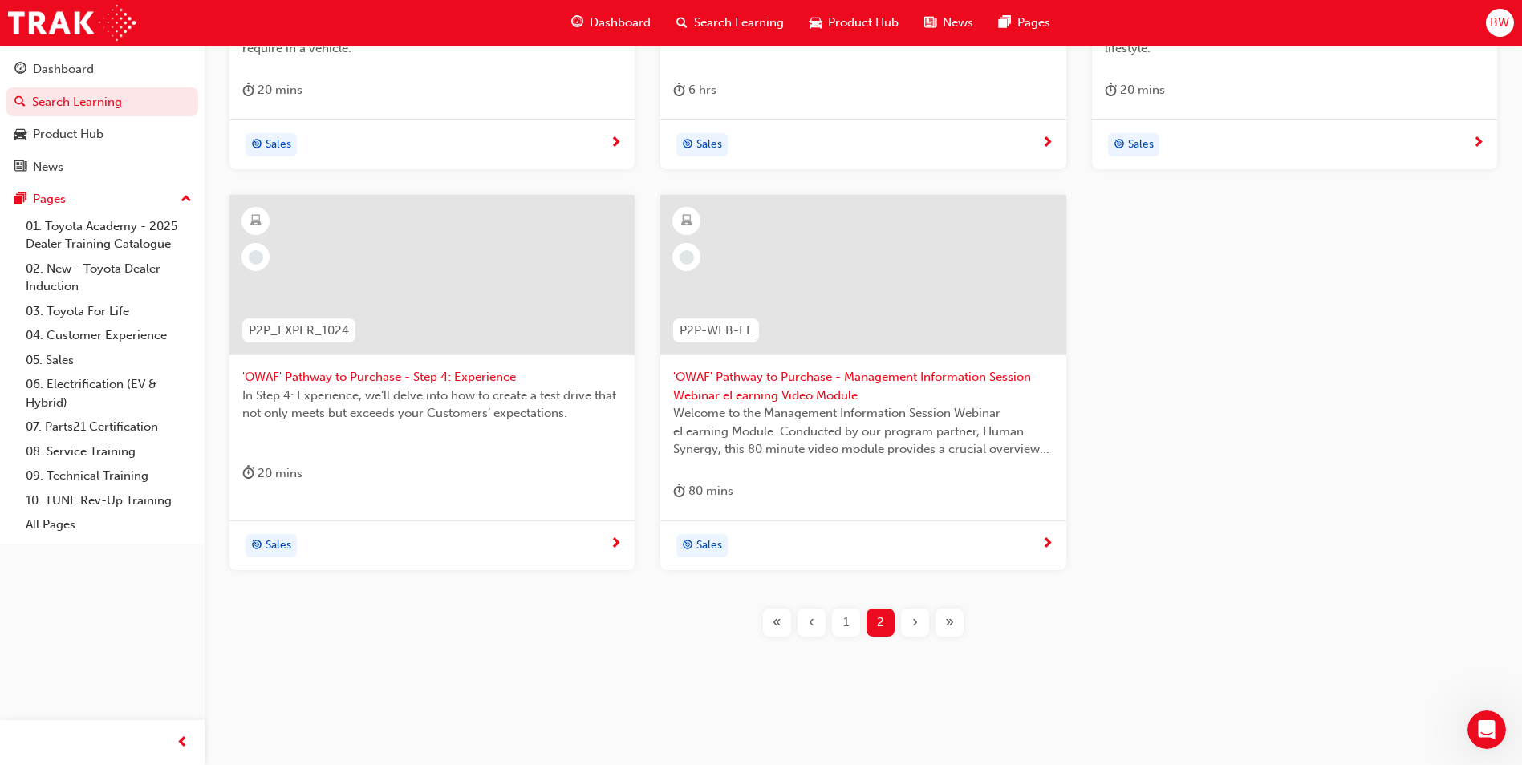
scroll to position [561, 0]
click at [847, 624] on span "1" at bounding box center [846, 621] width 6 height 18
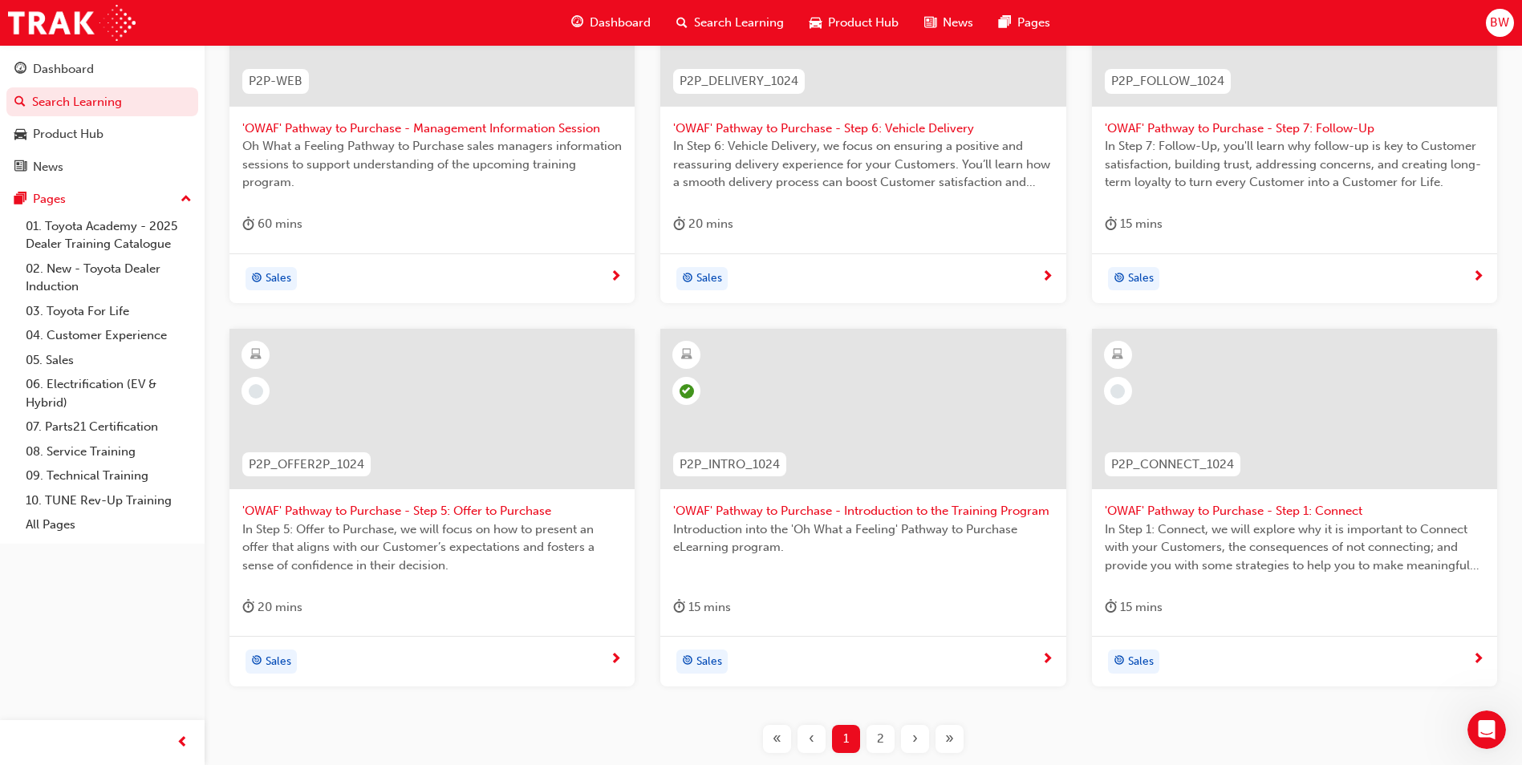
scroll to position [463, 0]
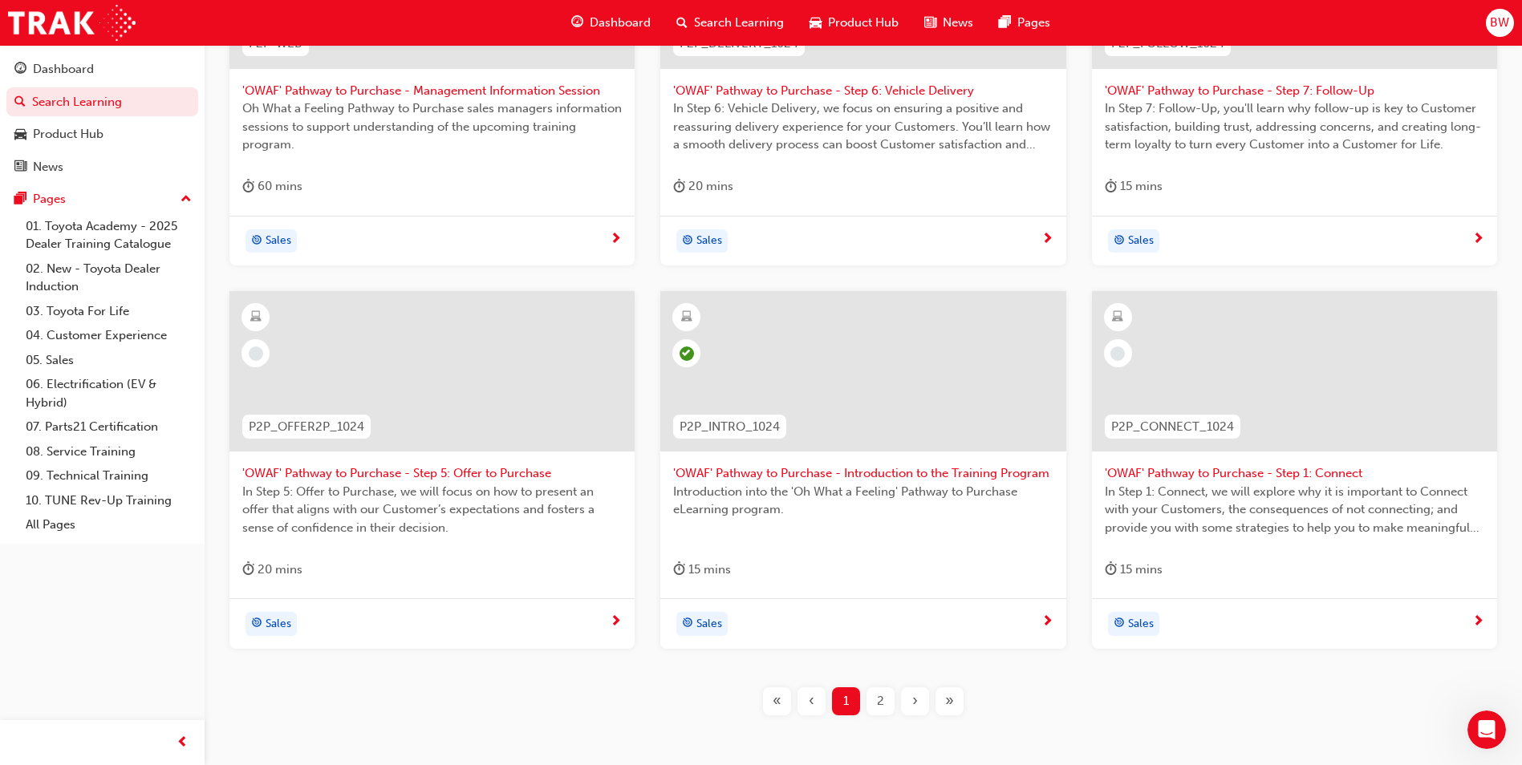
click at [887, 695] on div "2" at bounding box center [880, 702] width 28 height 28
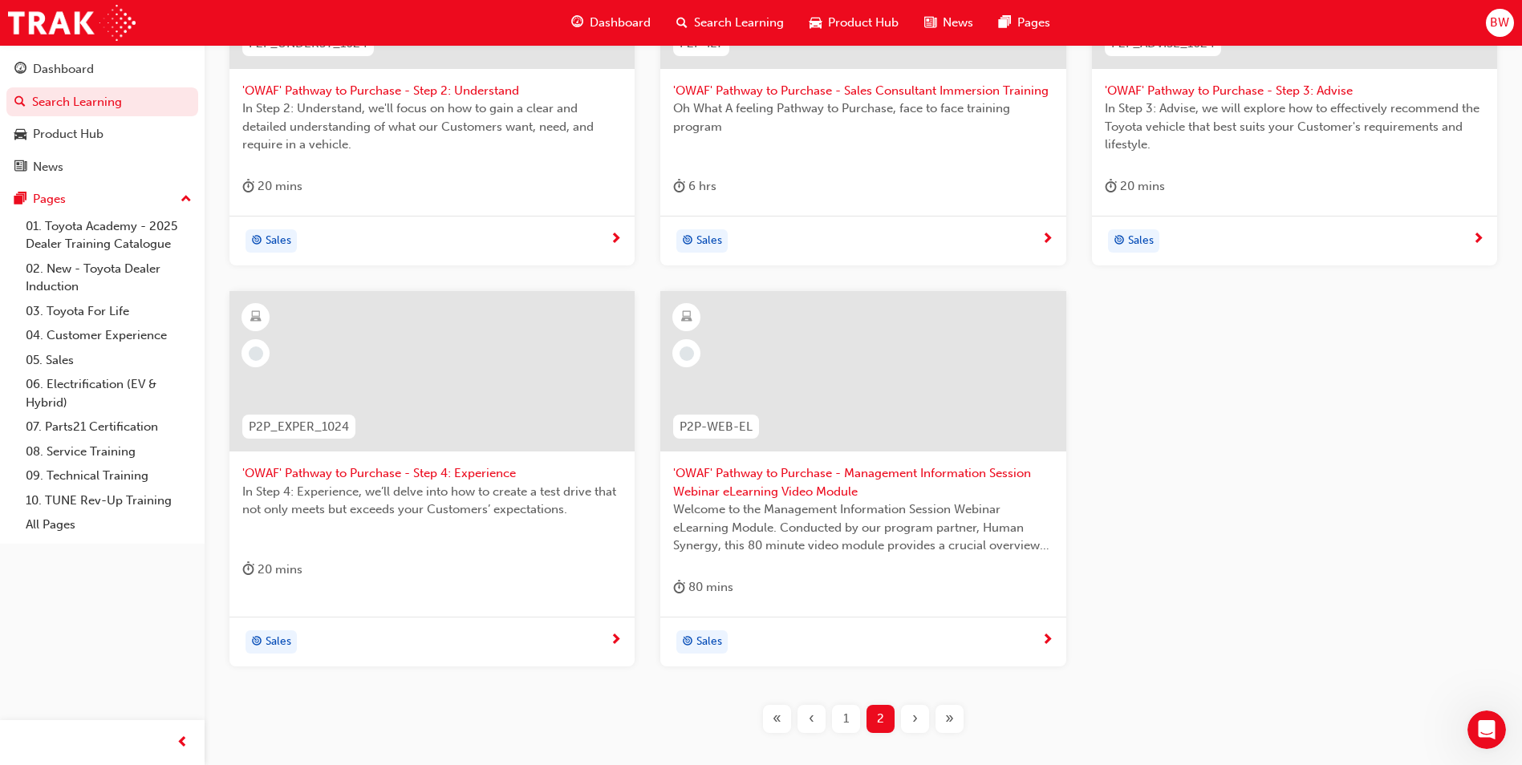
click at [850, 726] on div "1" at bounding box center [846, 719] width 28 height 28
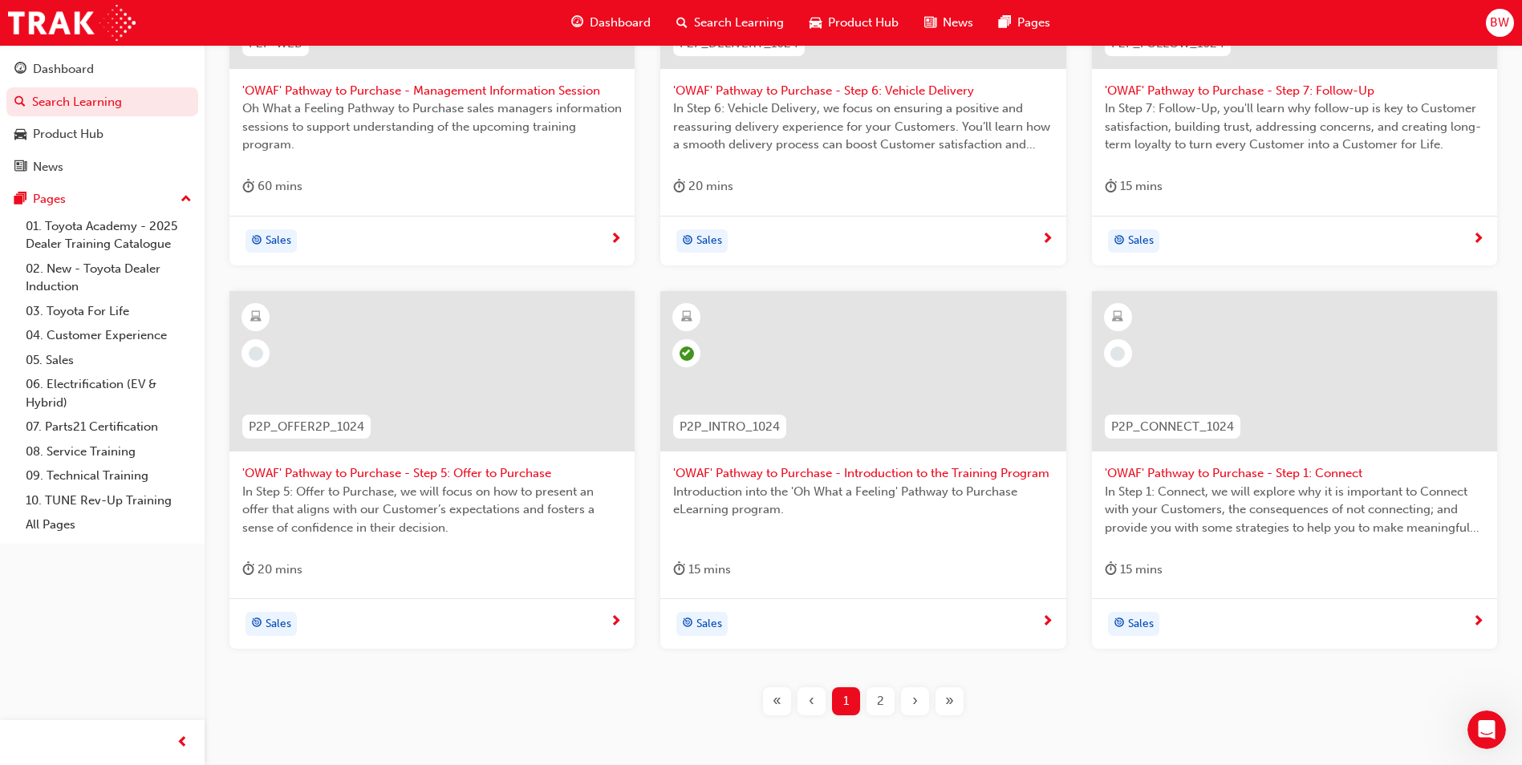
click at [1254, 466] on span "'OWAF' Pathway to Purchase - Step 1: Connect" at bounding box center [1294, 474] width 379 height 18
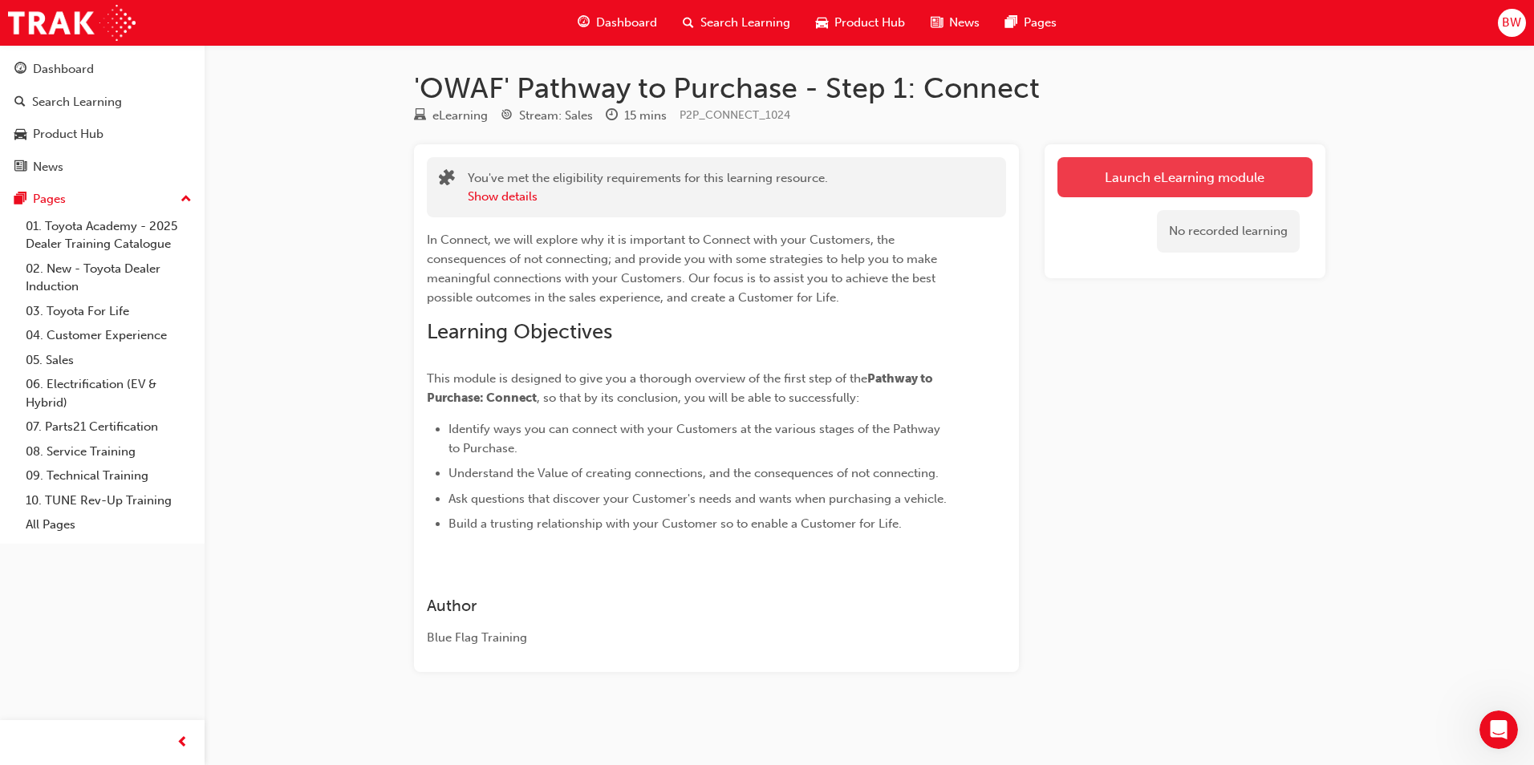
click at [1142, 179] on link "Launch eLearning module" at bounding box center [1184, 177] width 255 height 40
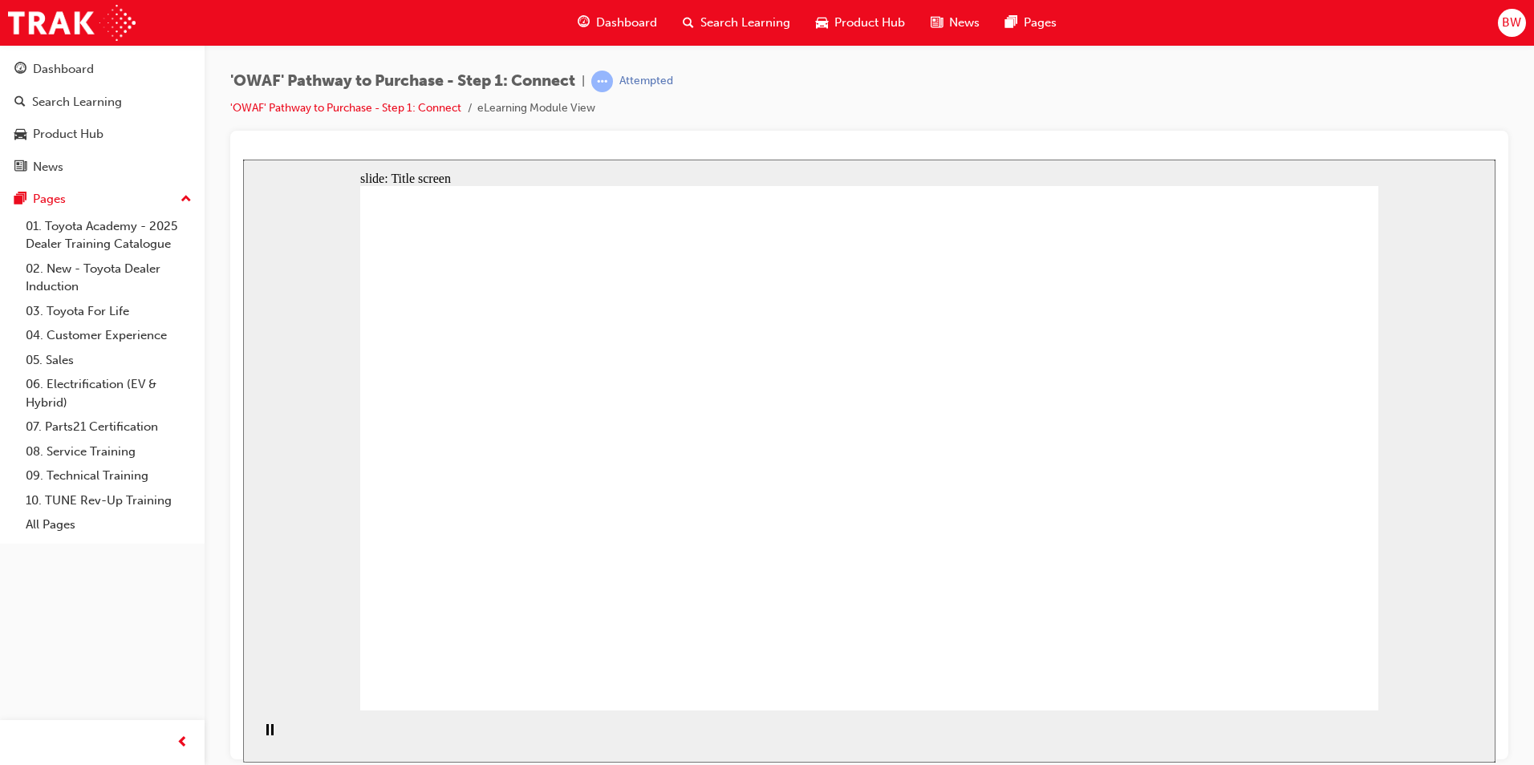
click at [1192, 740] on section "Playback Speed 2 1.75 1.5 1.25" at bounding box center [869, 736] width 1252 height 52
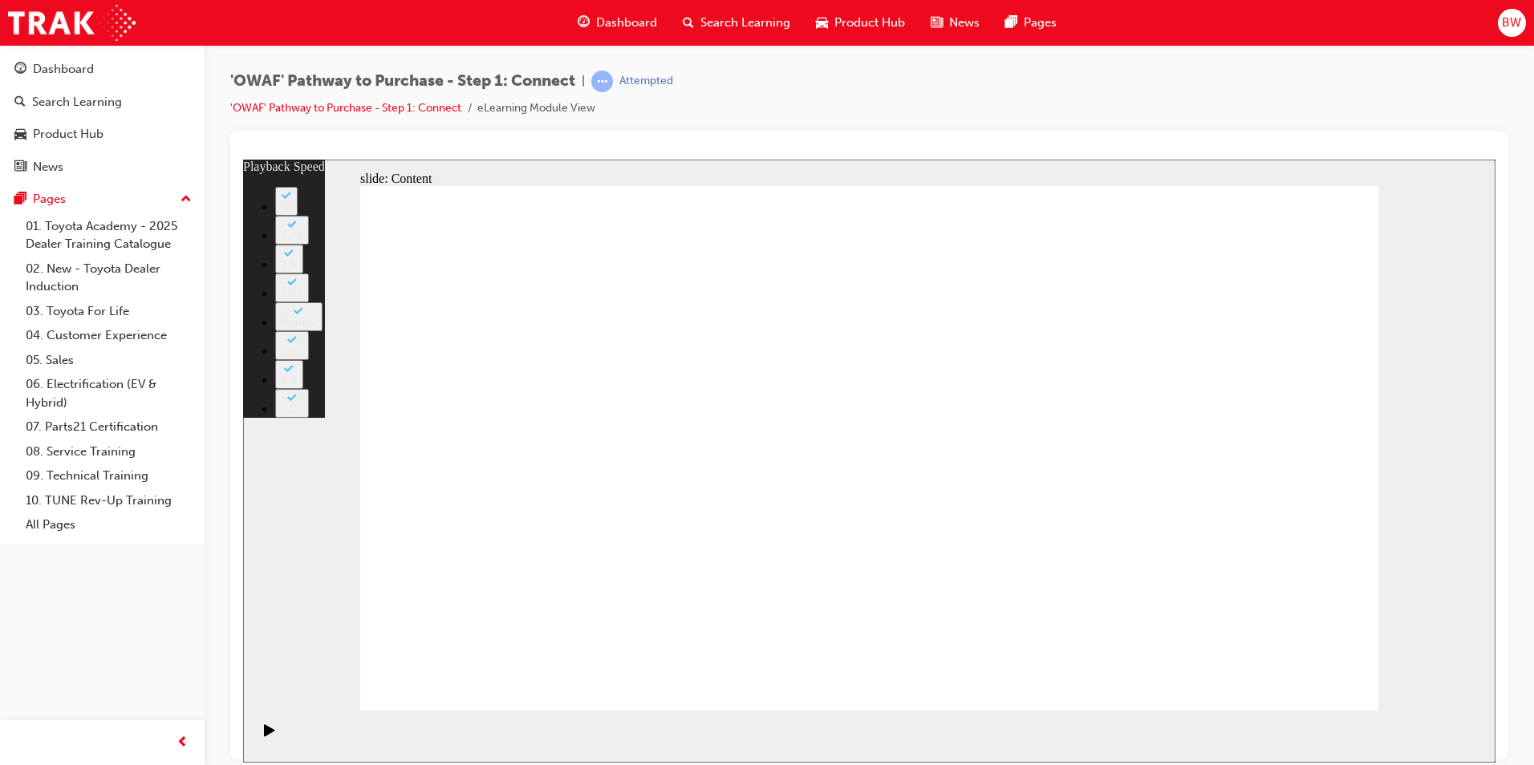
type input "76"
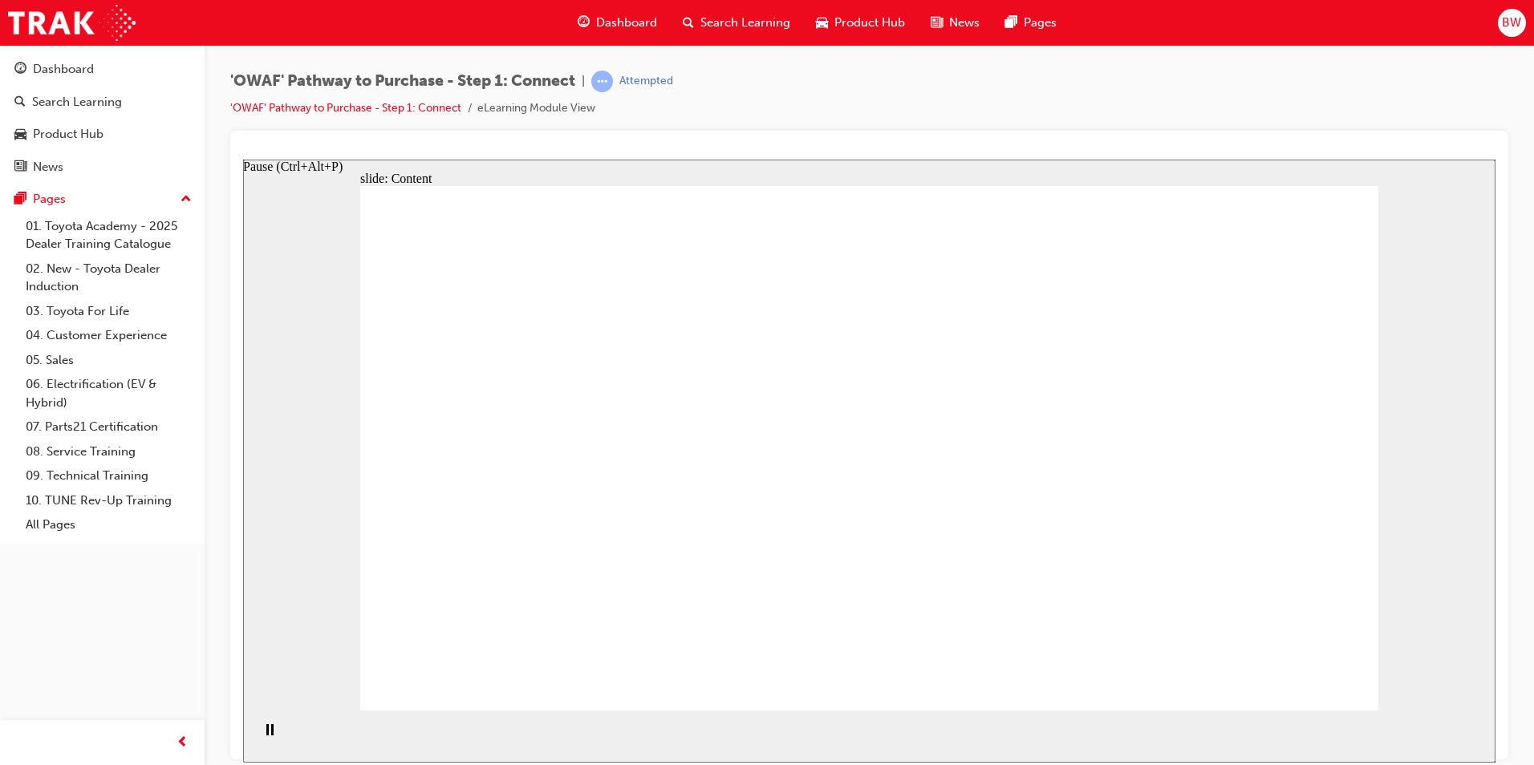
click at [258, 739] on div "Pause (Ctrl+Alt+P)" at bounding box center [269, 737] width 27 height 27
click at [258, 741] on div "Play (Ctrl+Alt+P)" at bounding box center [269, 737] width 27 height 27
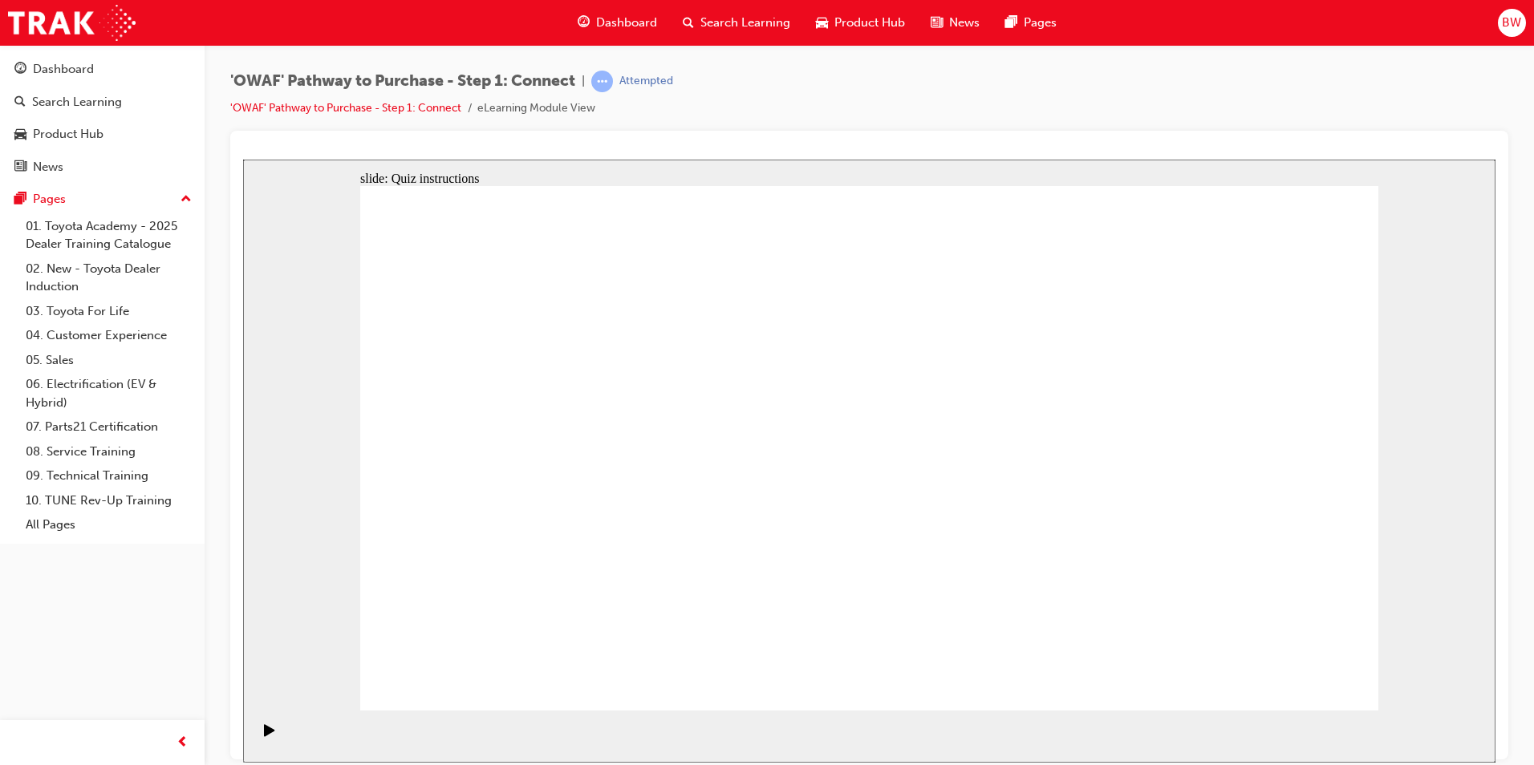
drag, startPoint x: 481, startPoint y: 497, endPoint x: 997, endPoint y: 463, distance: 517.0
drag, startPoint x: 847, startPoint y: 507, endPoint x: 1092, endPoint y: 582, distance: 255.8
drag, startPoint x: 552, startPoint y: 625, endPoint x: 1052, endPoint y: 351, distance: 570.2
drag, startPoint x: 644, startPoint y: 625, endPoint x: 1133, endPoint y: 289, distance: 593.1
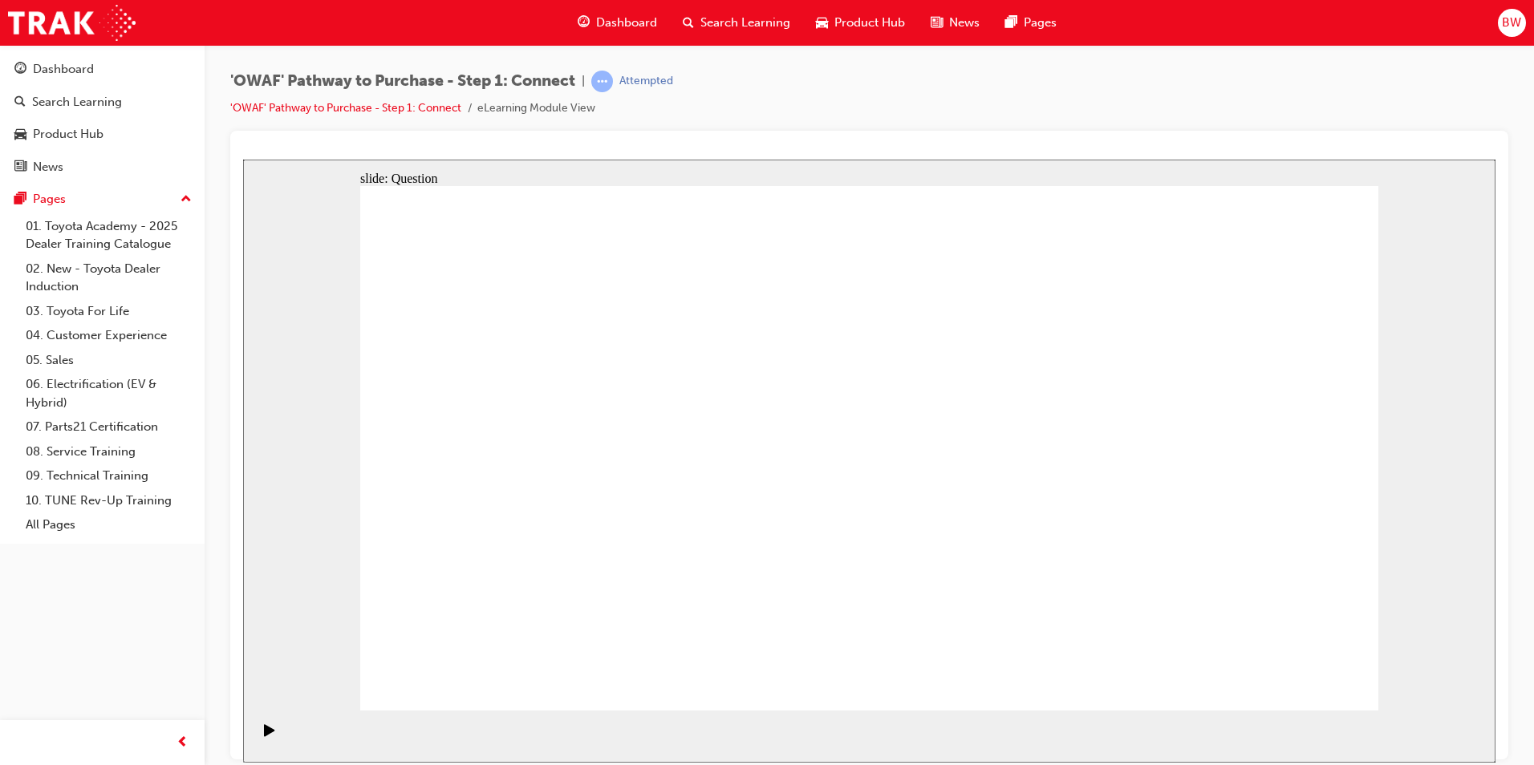
drag, startPoint x: 769, startPoint y: 602, endPoint x: 1262, endPoint y: 319, distance: 568.2
drag, startPoint x: 594, startPoint y: 496, endPoint x: 1213, endPoint y: 570, distance: 623.0
drag, startPoint x: 710, startPoint y: 481, endPoint x: 1293, endPoint y: 436, distance: 585.0
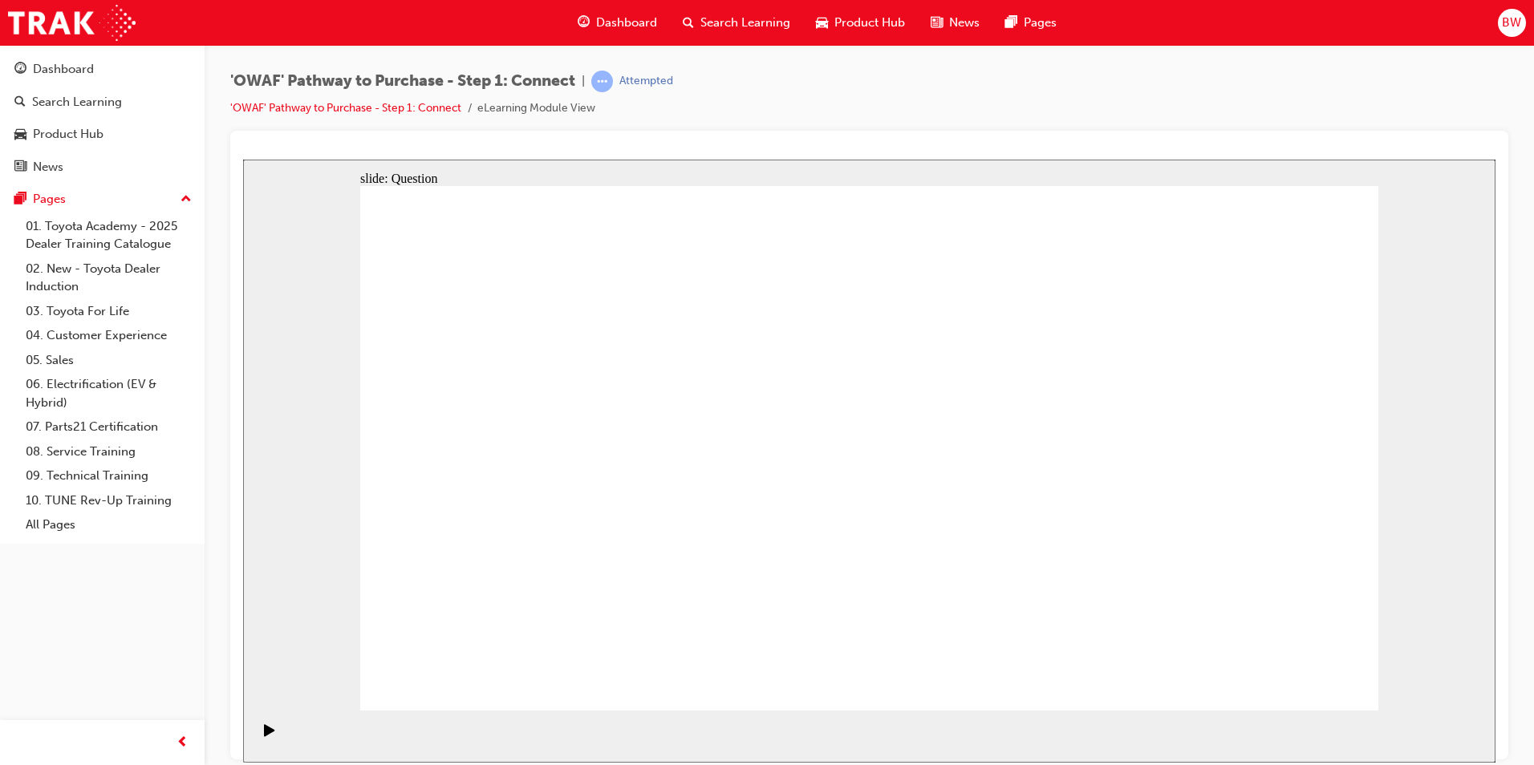
drag, startPoint x: 1311, startPoint y: 449, endPoint x: 1276, endPoint y: 308, distance: 145.5
drag, startPoint x: 786, startPoint y: 603, endPoint x: 1289, endPoint y: 473, distance: 519.8
drag, startPoint x: 1167, startPoint y: 452, endPoint x: 856, endPoint y: 505, distance: 314.8
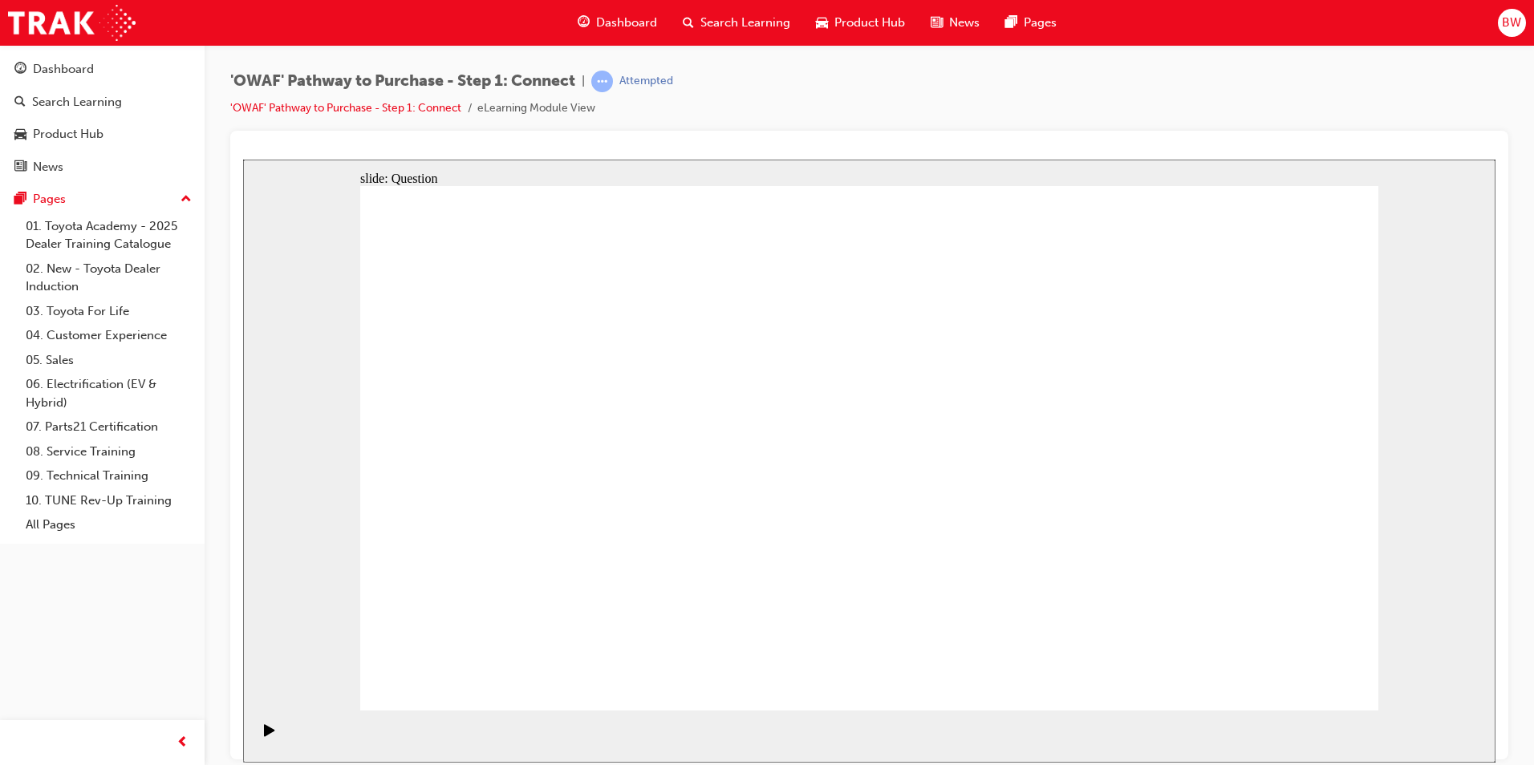
drag, startPoint x: 1228, startPoint y: 431, endPoint x: 560, endPoint y: 464, distance: 669.1
drag, startPoint x: 1225, startPoint y: 425, endPoint x: 910, endPoint y: 478, distance: 319.7
drag, startPoint x: 1260, startPoint y: 428, endPoint x: 900, endPoint y: 485, distance: 364.6
drag, startPoint x: 1238, startPoint y: 425, endPoint x: 876, endPoint y: 478, distance: 365.7
drag, startPoint x: 1209, startPoint y: 431, endPoint x: 583, endPoint y: 477, distance: 627.5
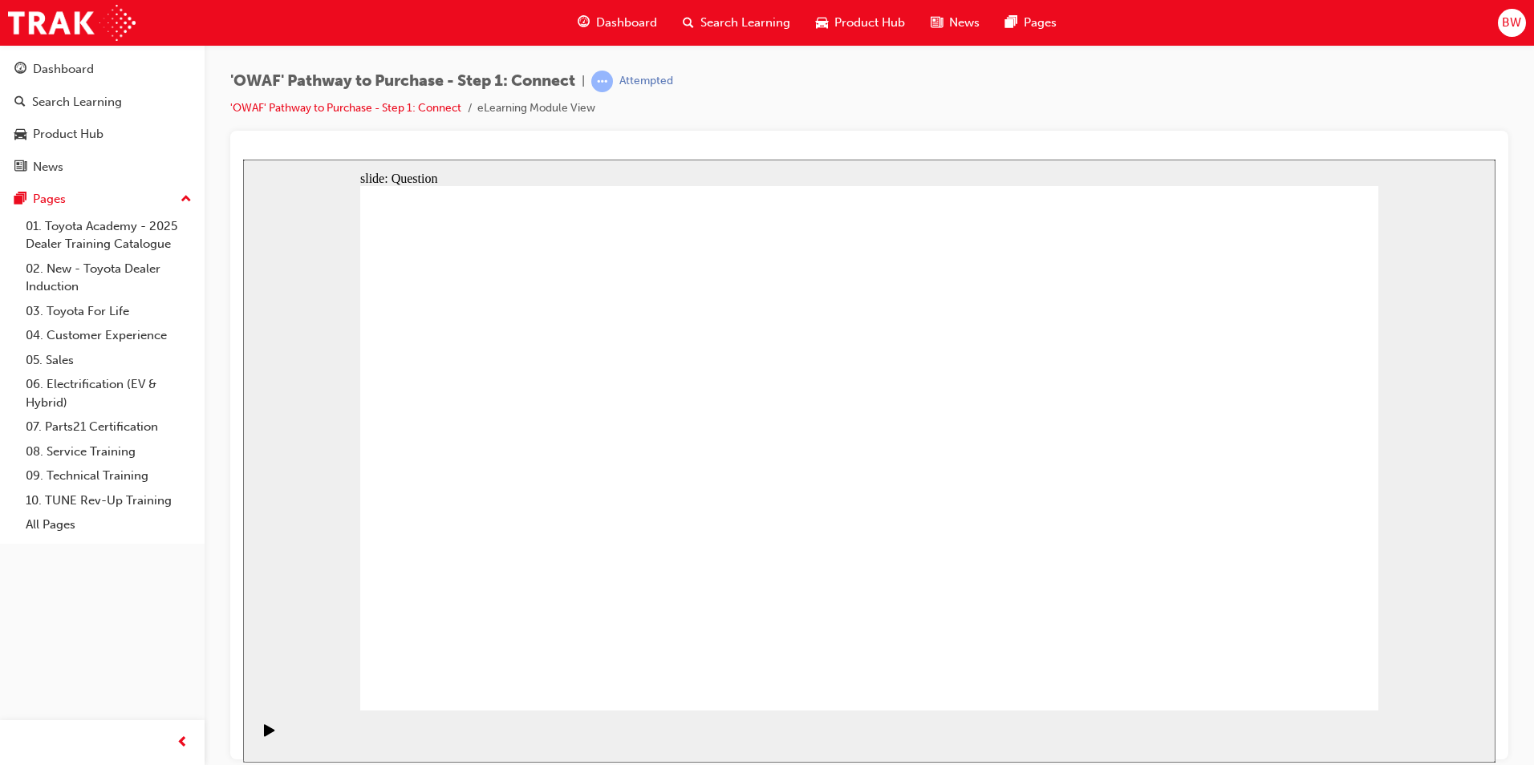
drag, startPoint x: 1256, startPoint y: 426, endPoint x: 596, endPoint y: 471, distance: 661.8
drag, startPoint x: 1268, startPoint y: 418, endPoint x: 538, endPoint y: 449, distance: 731.6
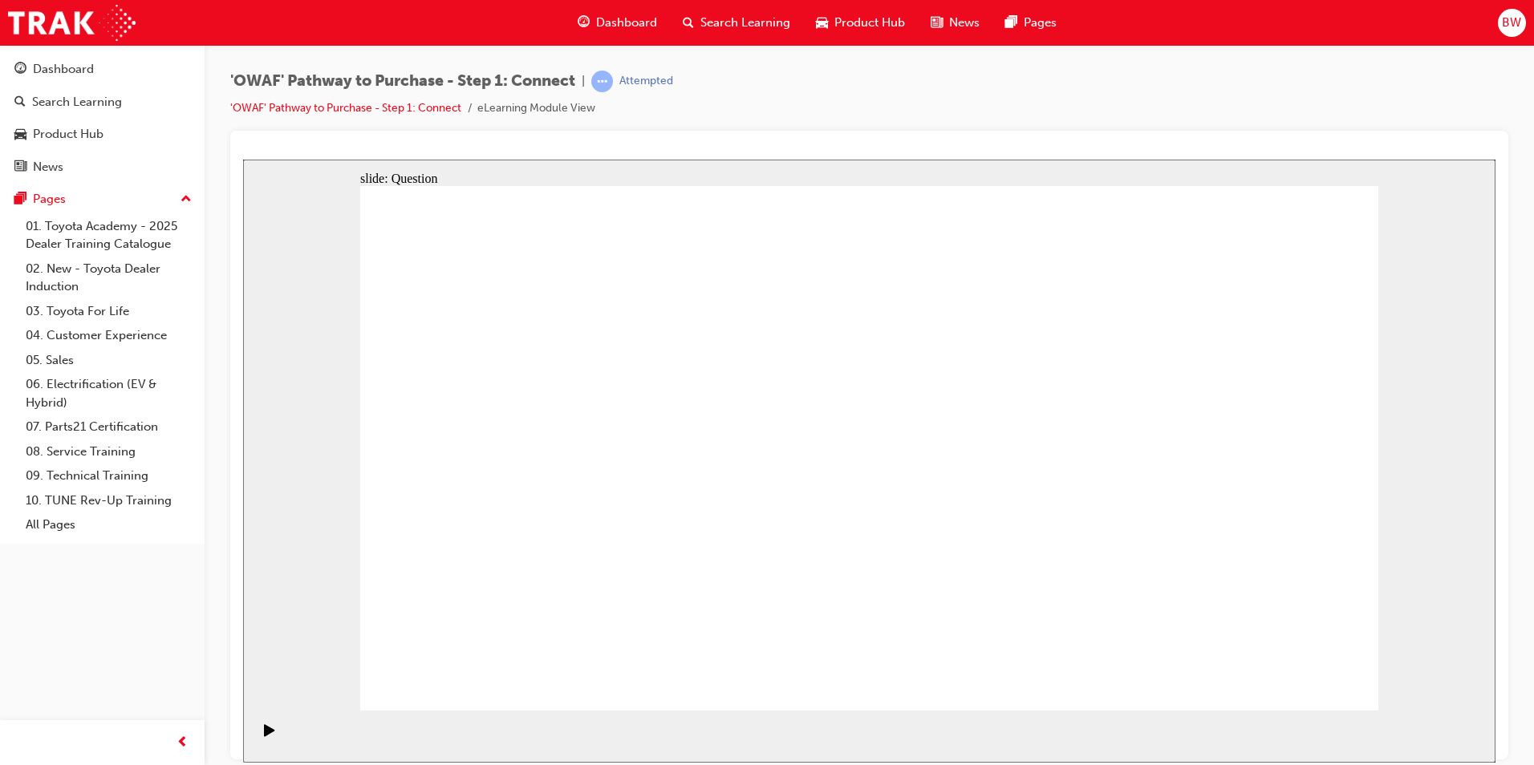
radio input "true"
drag, startPoint x: 522, startPoint y: 489, endPoint x: 517, endPoint y: 505, distance: 16.2
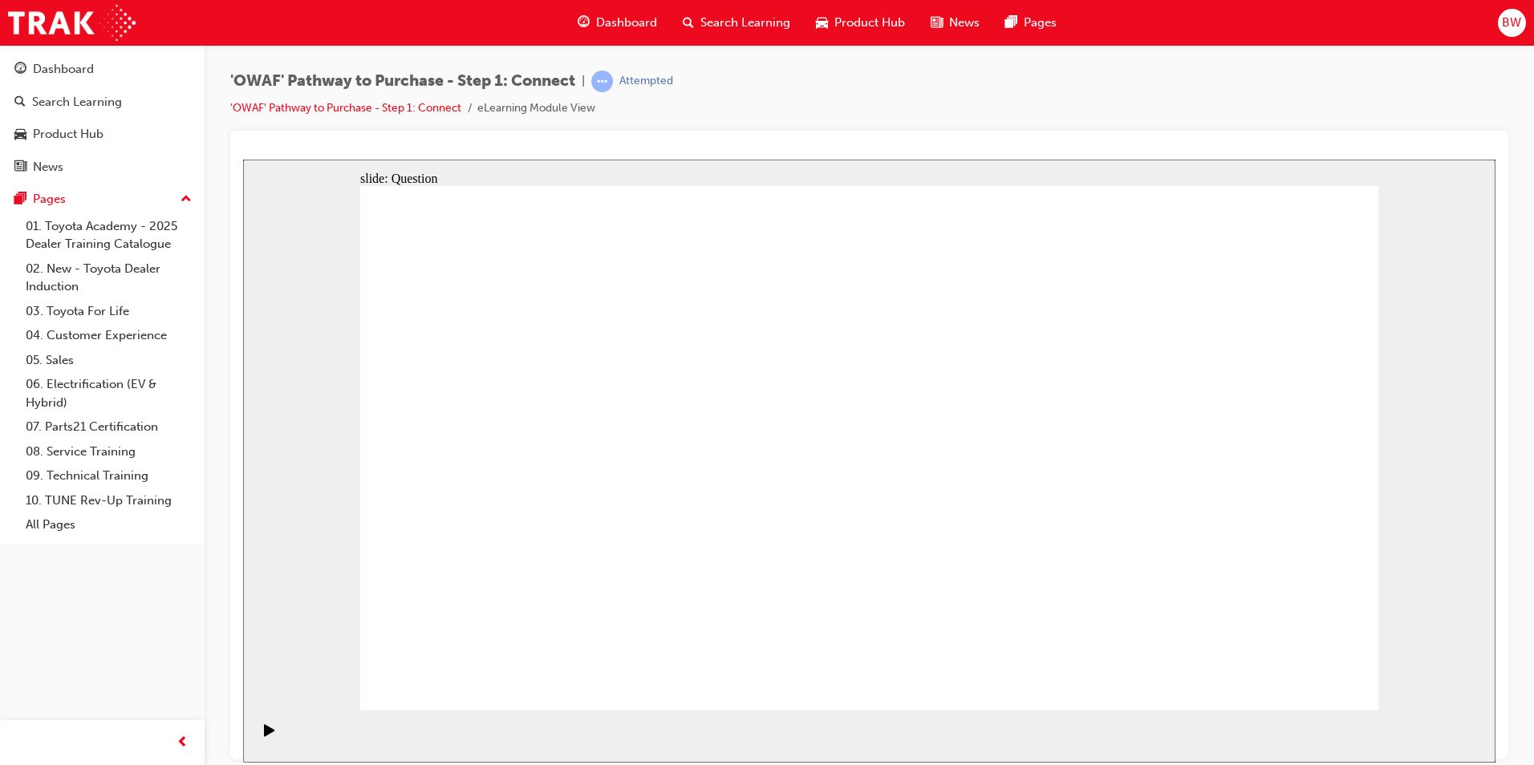
checkbox input "true"
drag, startPoint x: 612, startPoint y: 453, endPoint x: 687, endPoint y: 440, distance: 75.8
checkbox input "true"
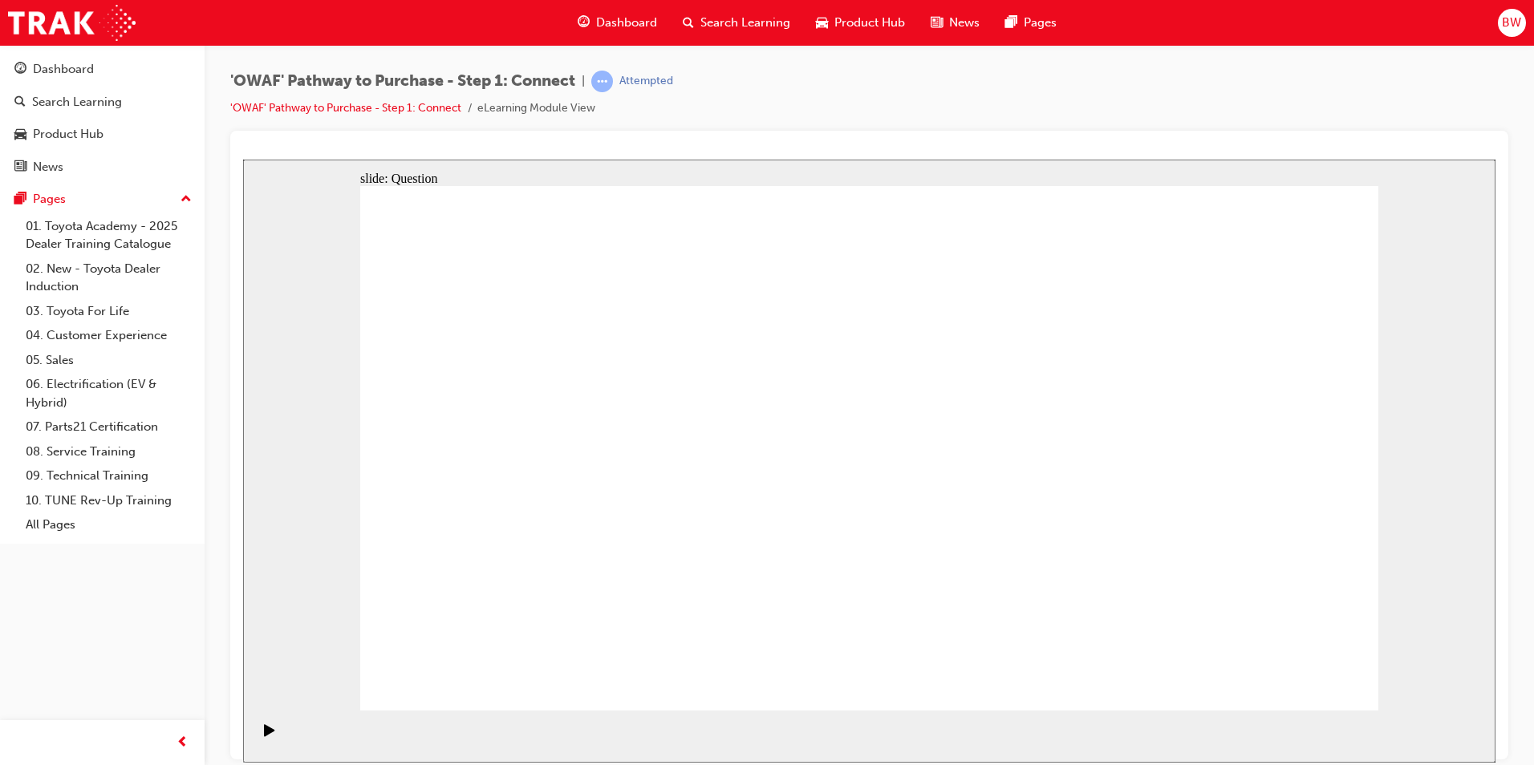
checkbox input "true"
drag, startPoint x: 631, startPoint y: 615, endPoint x: 964, endPoint y: 379, distance: 408.0
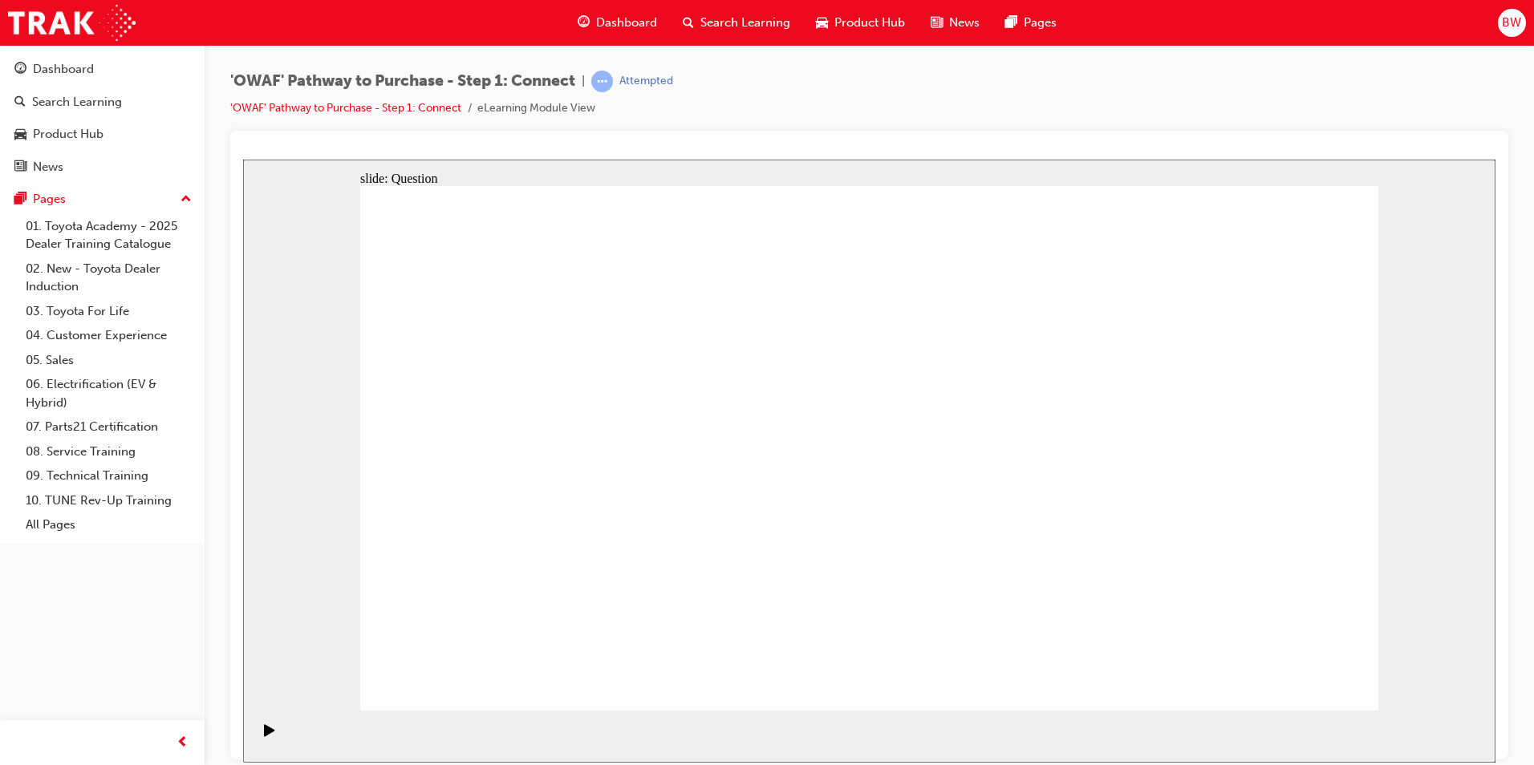
drag, startPoint x: 788, startPoint y: 665, endPoint x: 1171, endPoint y: 387, distance: 473.9
drag, startPoint x: 924, startPoint y: 602, endPoint x: 573, endPoint y: 424, distance: 393.6
drag, startPoint x: 1110, startPoint y: 563, endPoint x: 768, endPoint y: 436, distance: 365.6
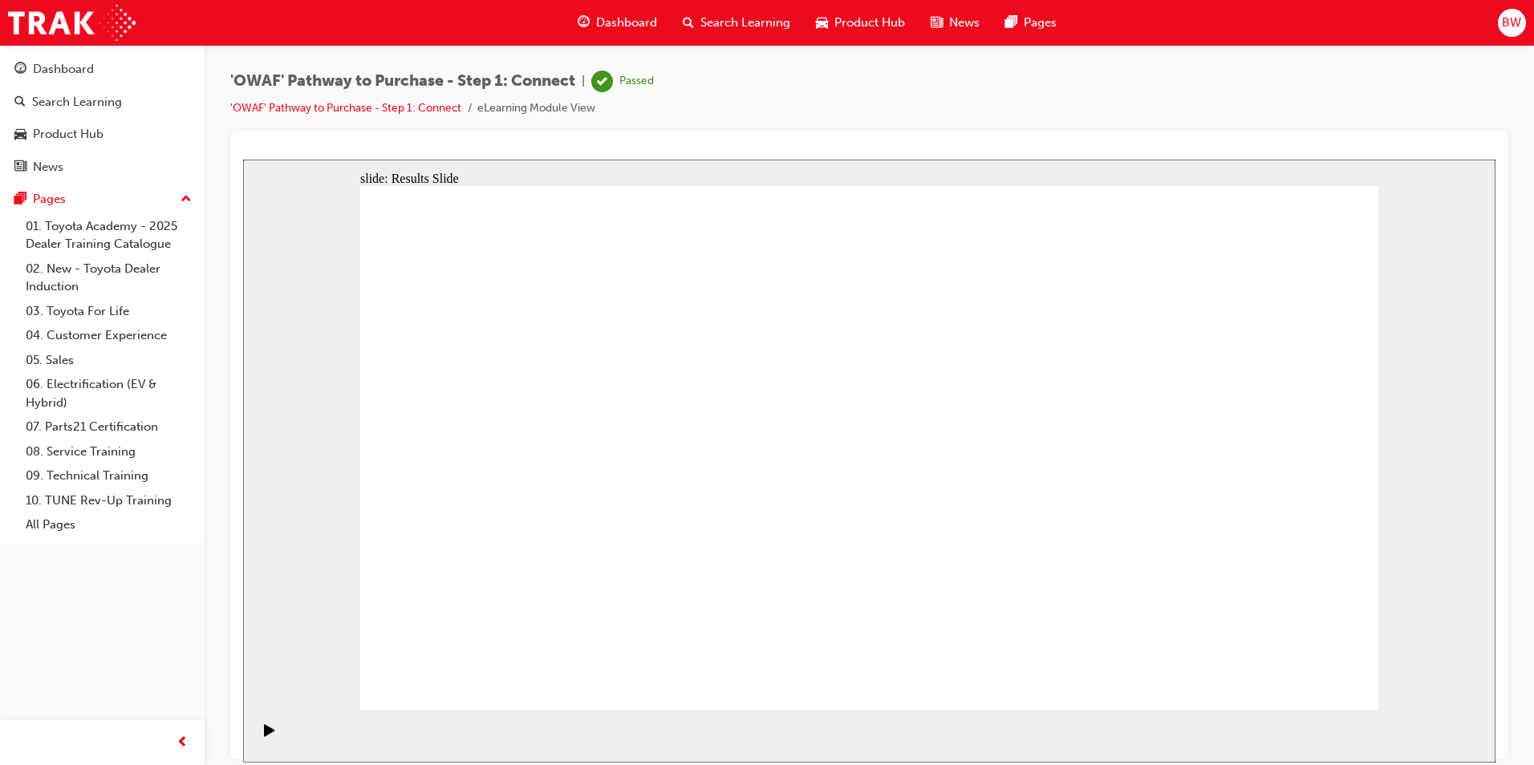
click at [90, 107] on div "Search Learning" at bounding box center [77, 102] width 90 height 18
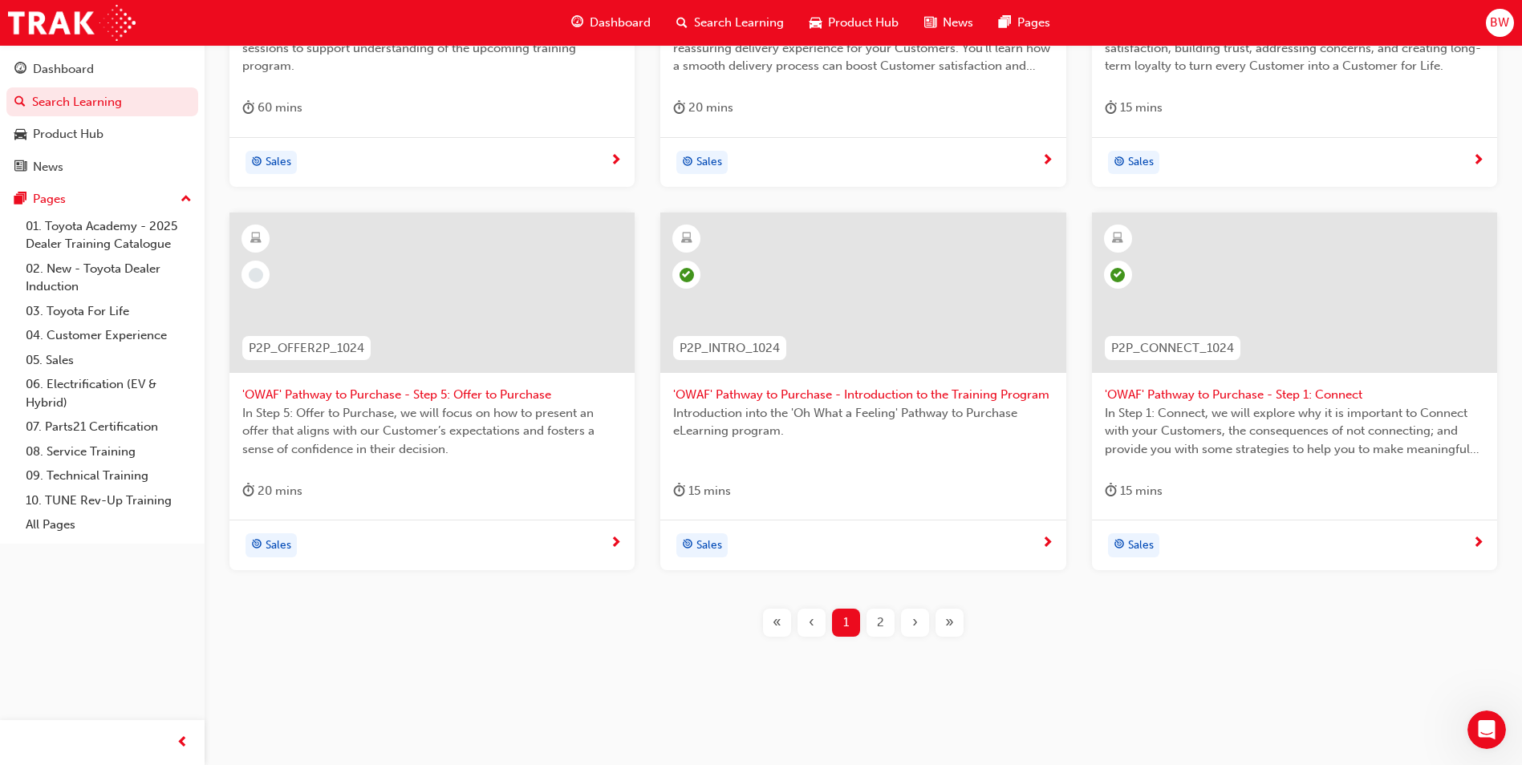
scroll to position [543, 0]
click at [887, 615] on div "2" at bounding box center [880, 621] width 28 height 28
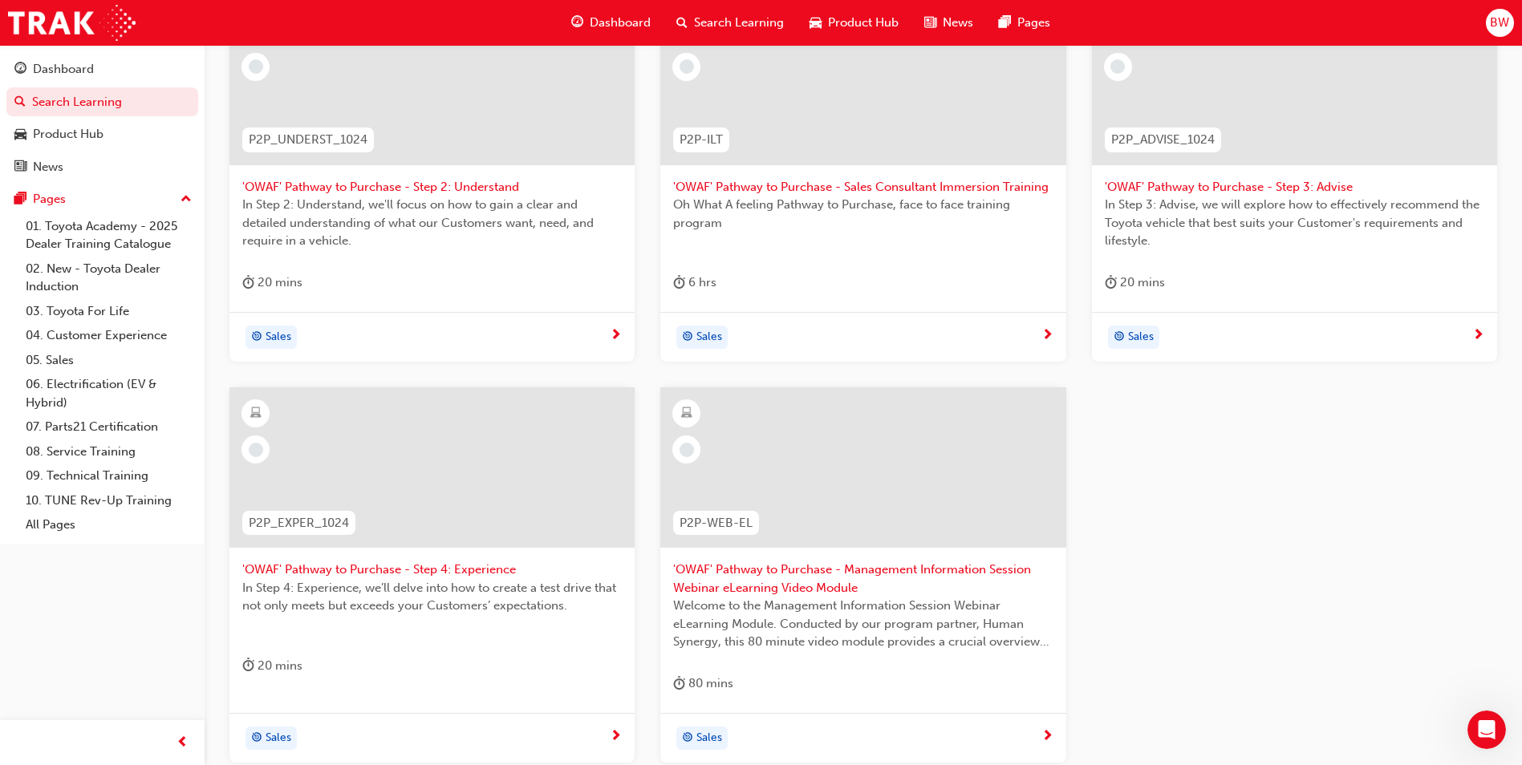
scroll to position [463, 0]
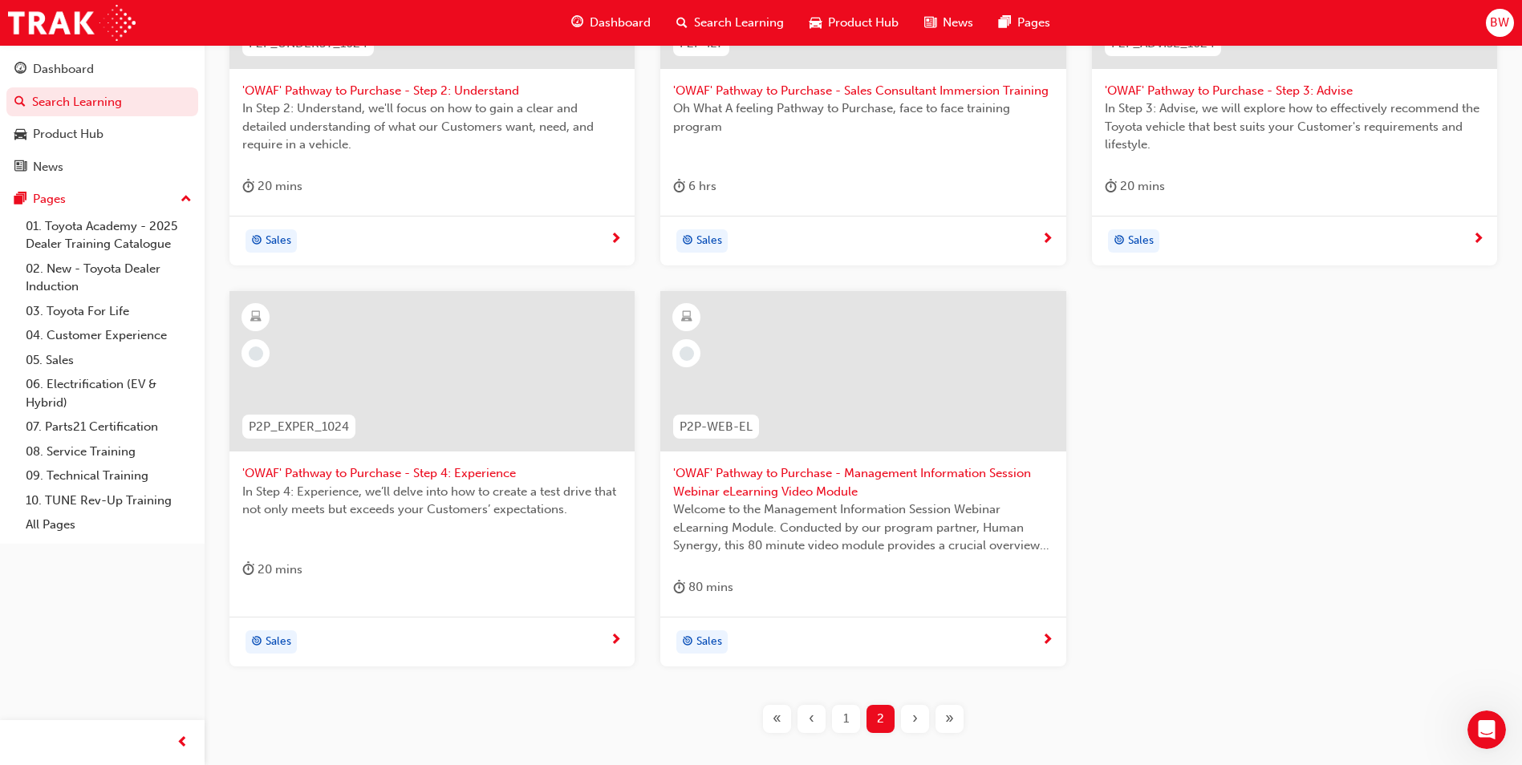
click at [849, 723] on span "1" at bounding box center [846, 719] width 6 height 18
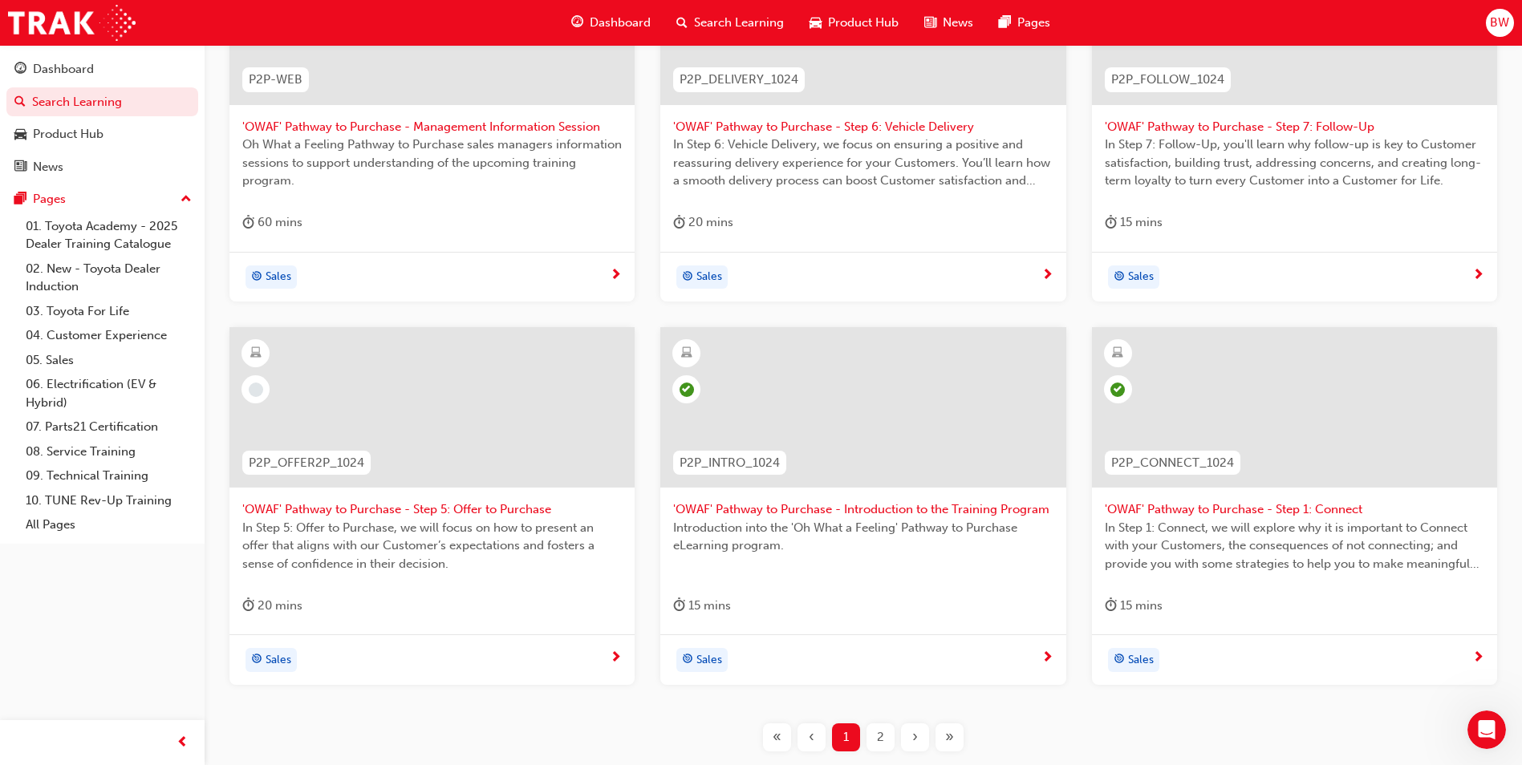
scroll to position [463, 0]
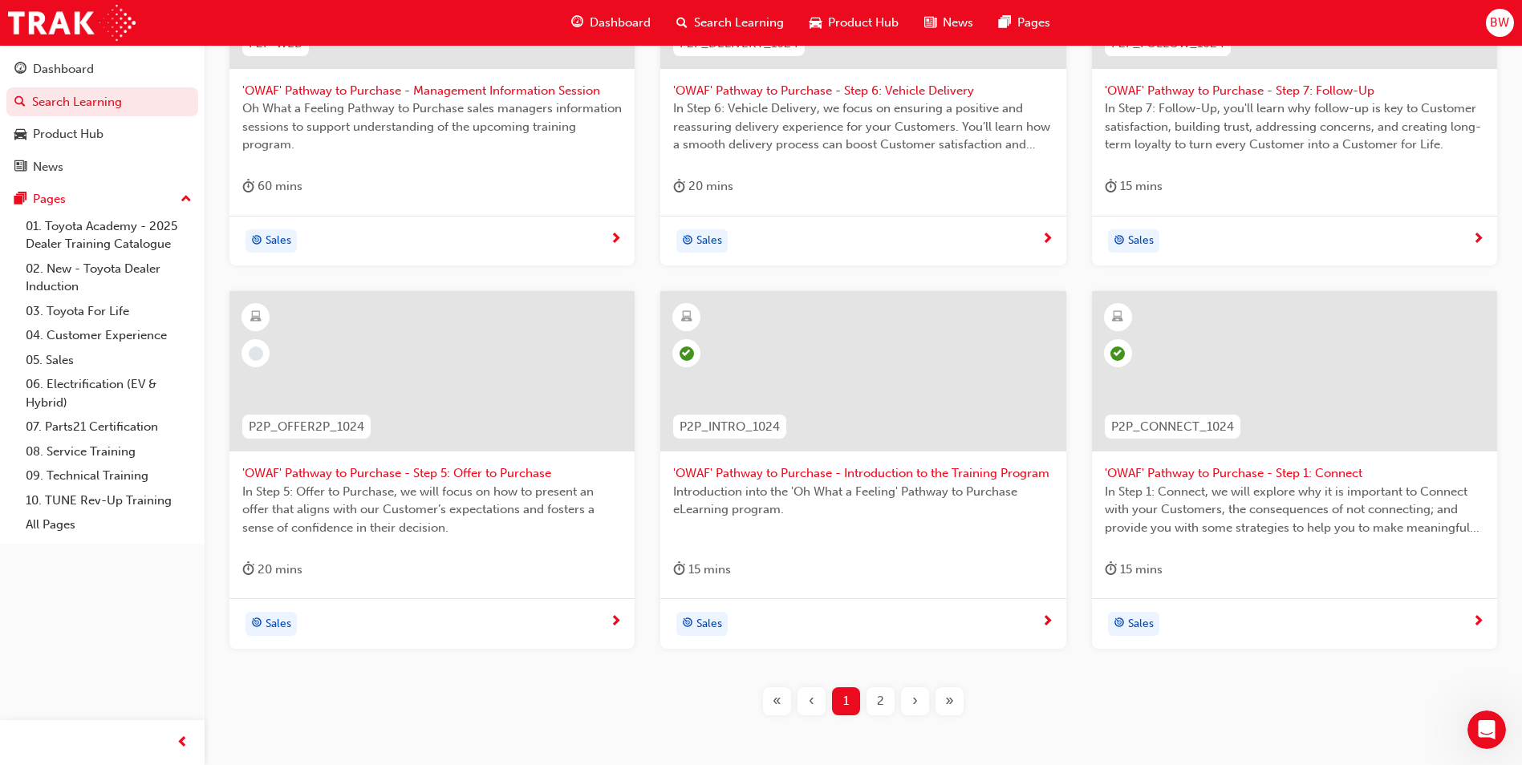
click at [887, 705] on div "2" at bounding box center [880, 702] width 28 height 28
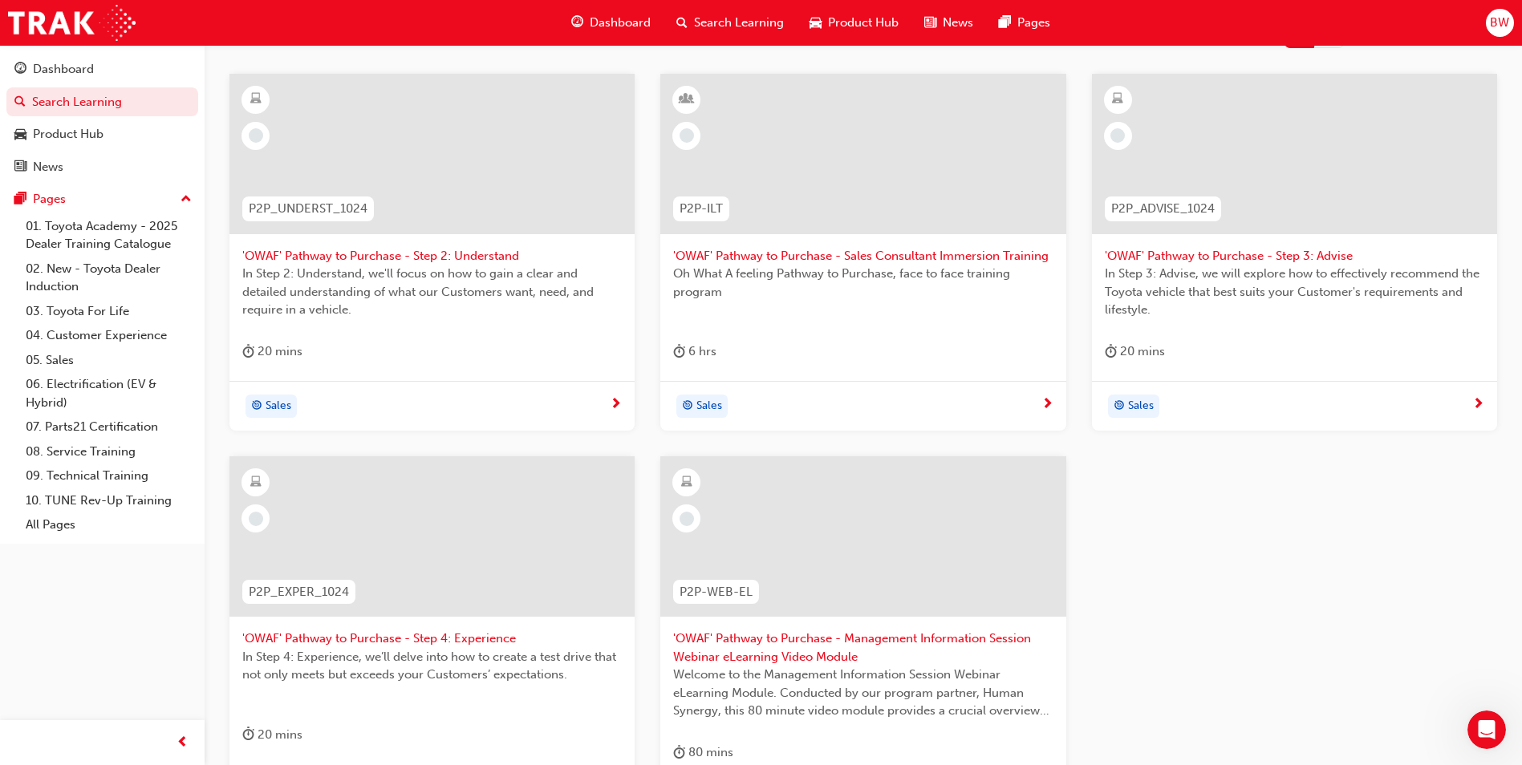
scroll to position [62, 0]
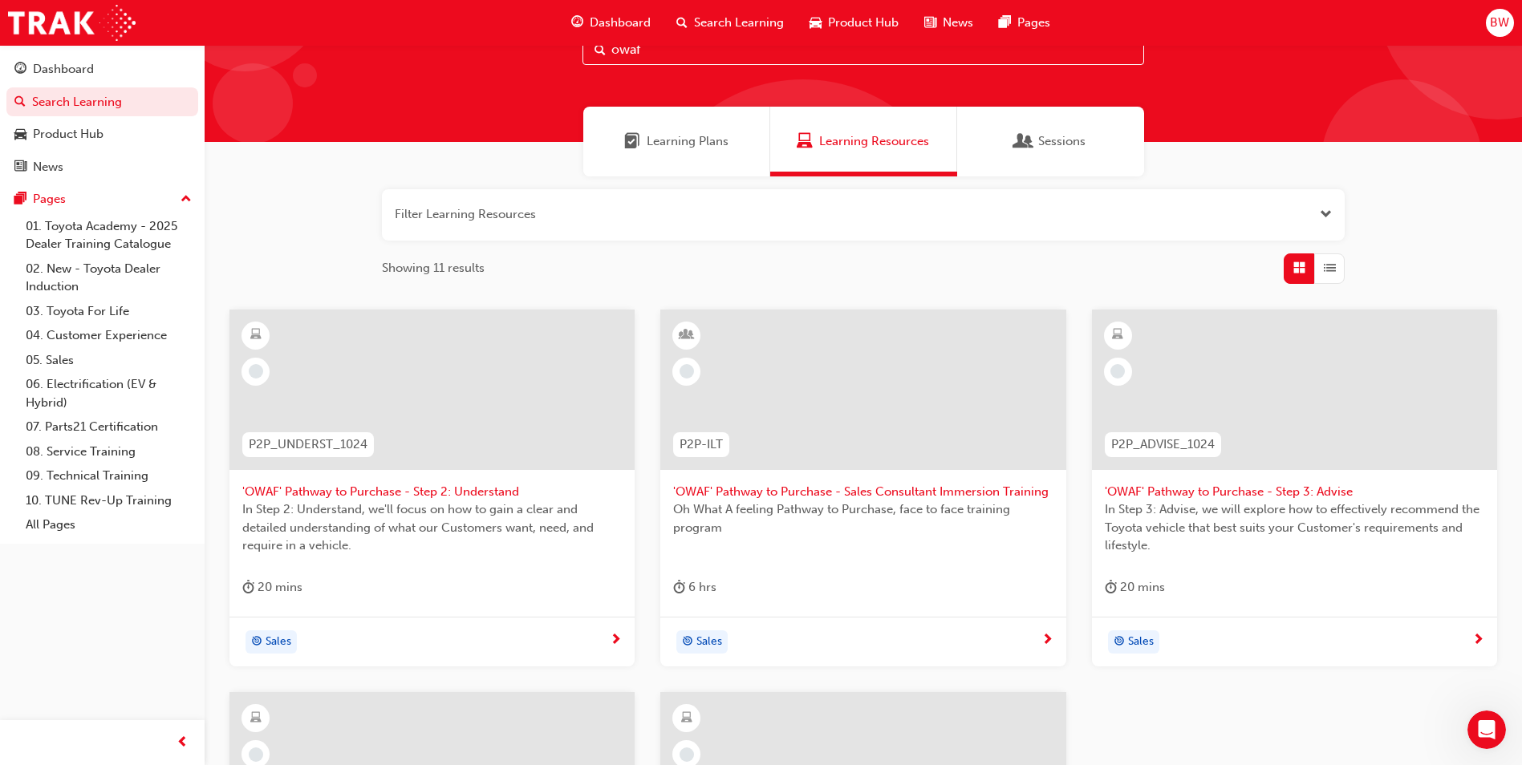
click at [501, 489] on span "'OWAF' Pathway to Purchase - Step 2: Understand" at bounding box center [431, 492] width 379 height 18
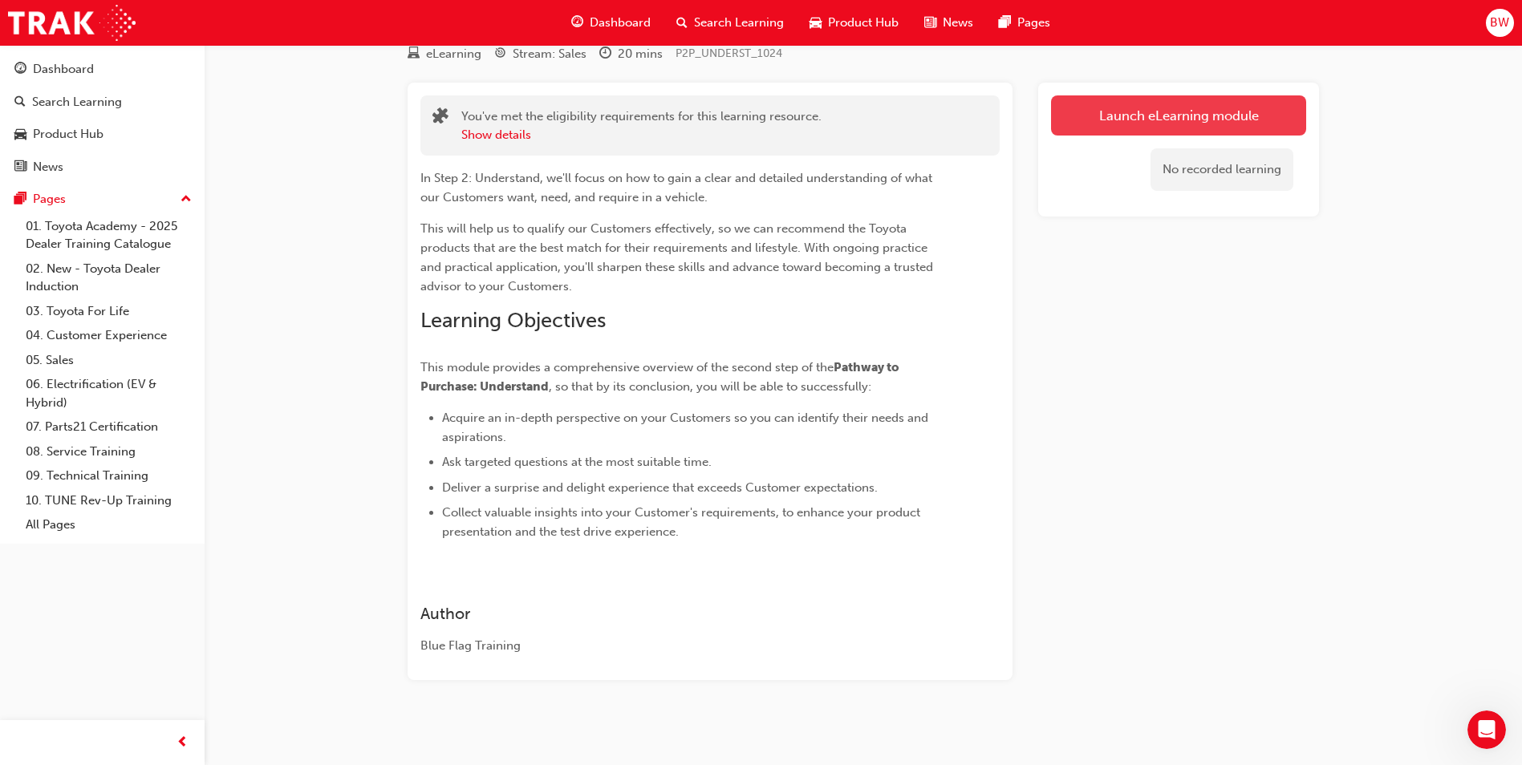
click at [1165, 128] on link "Launch eLearning module" at bounding box center [1178, 115] width 255 height 40
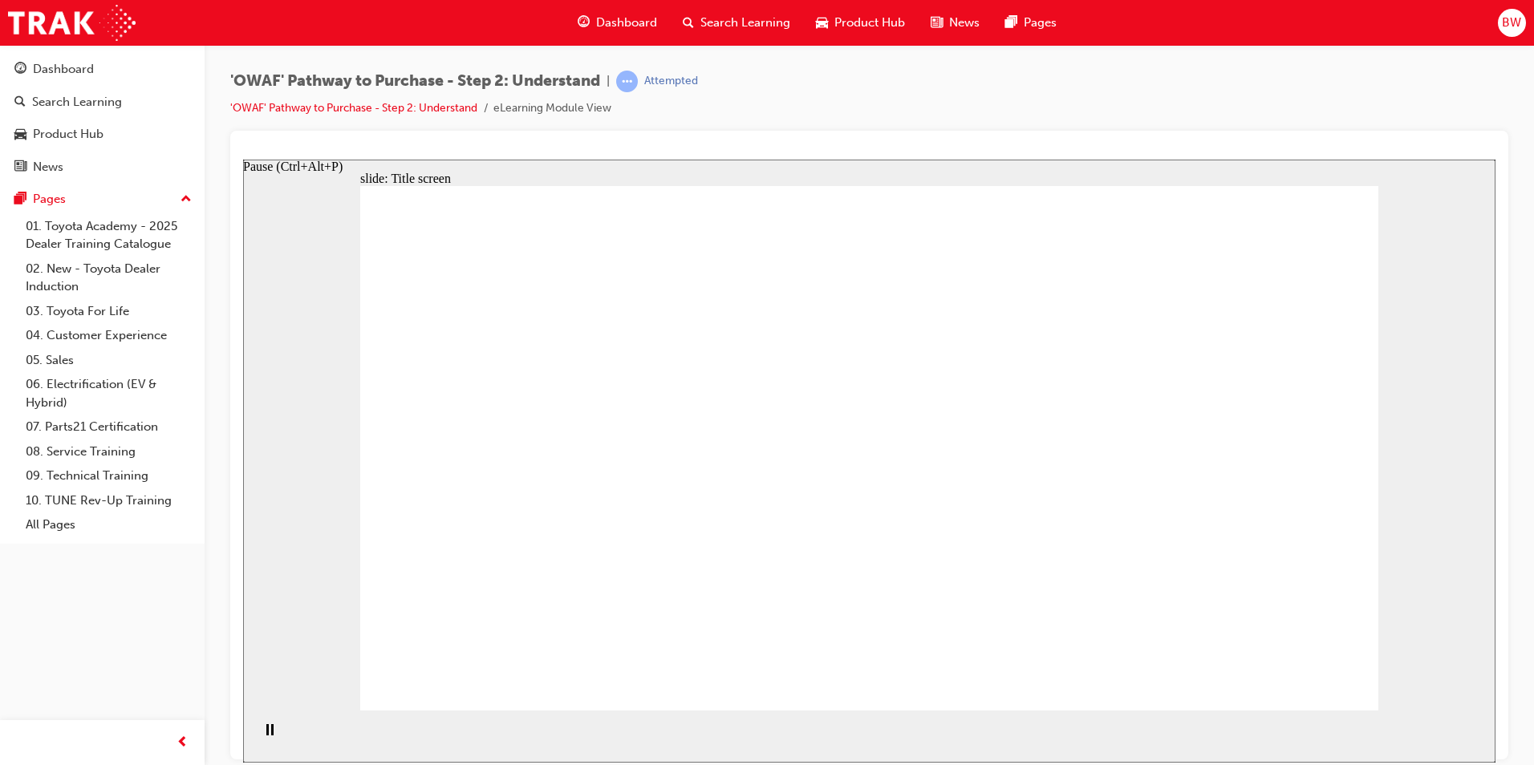
click at [266, 735] on icon "Pause (Ctrl+Alt+P)" at bounding box center [269, 729] width 7 height 11
